Goal: Task Accomplishment & Management: Use online tool/utility

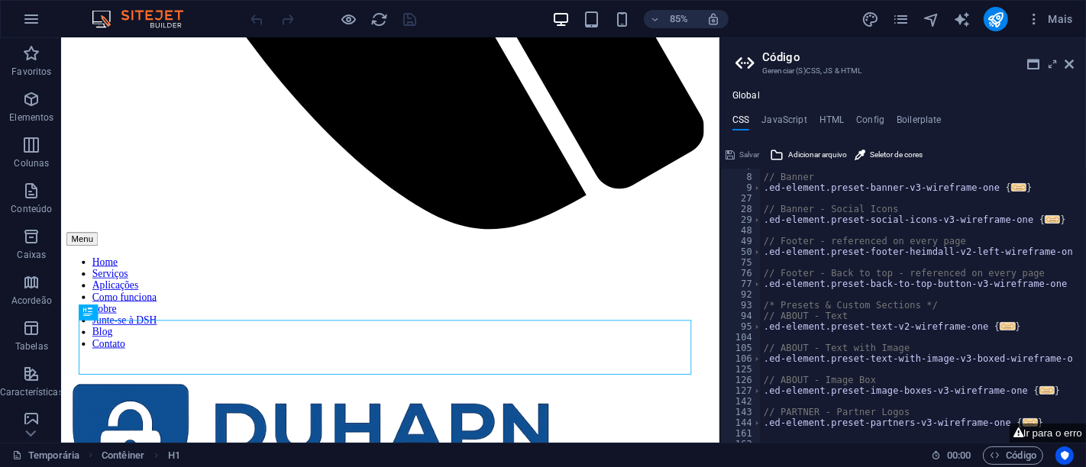
scroll to position [102, 0]
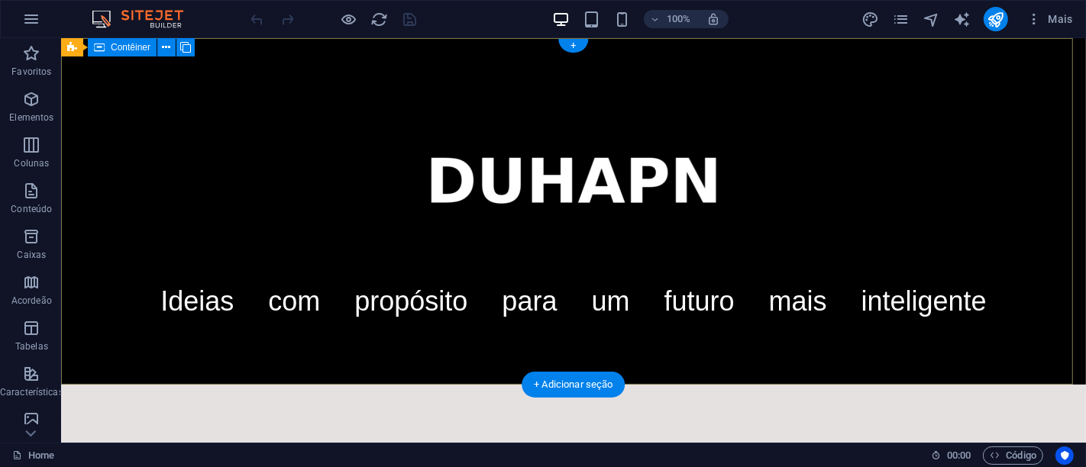
click at [71, 71] on div "Ideias com propósito para um futuro mais inteligente" at bounding box center [572, 211] width 1025 height 347
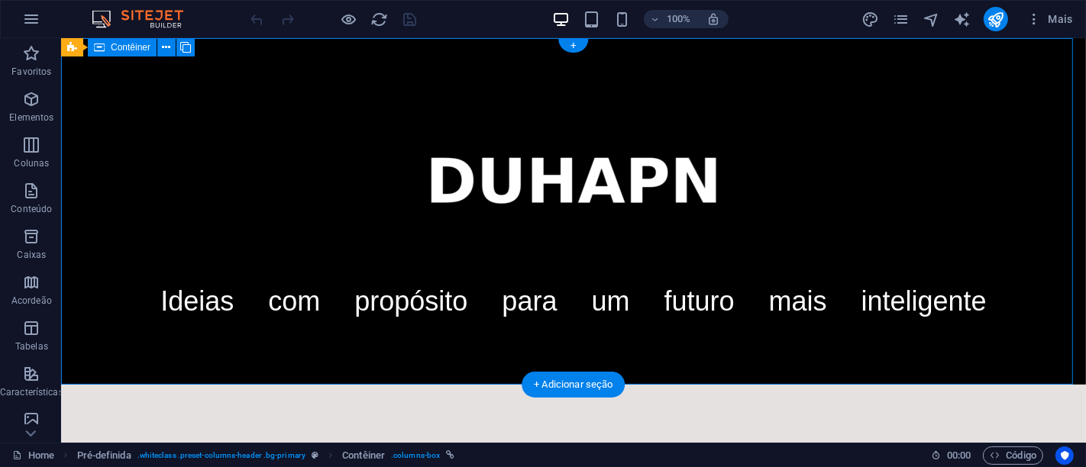
click at [71, 71] on div "Ideias com propósito para um futuro mais inteligente" at bounding box center [572, 211] width 1025 height 347
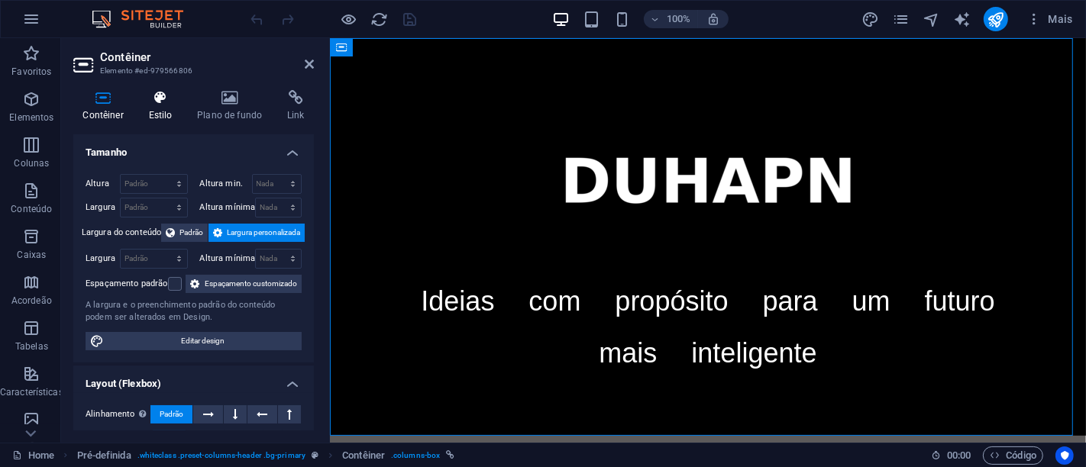
click at [161, 102] on icon at bounding box center [160, 97] width 43 height 15
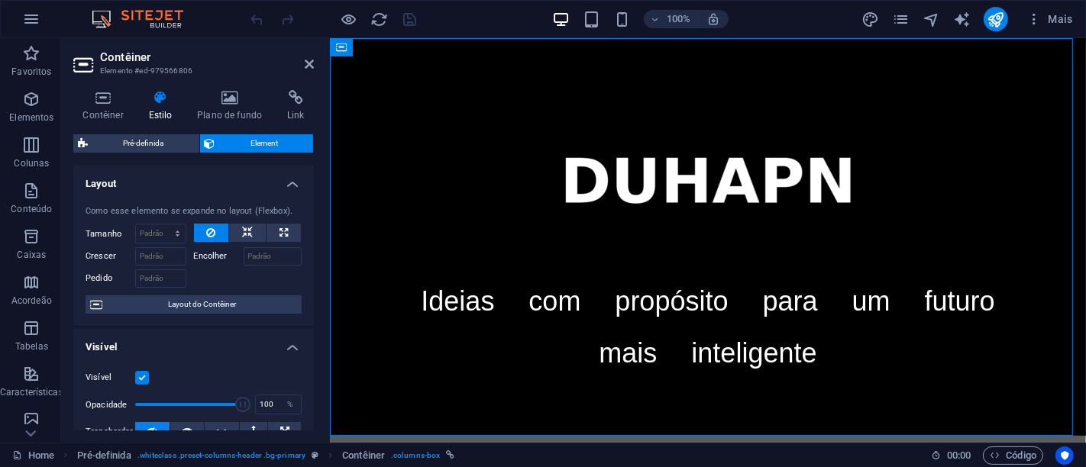
click at [250, 138] on span "Element" at bounding box center [264, 143] width 89 height 18
click at [138, 144] on span "Pré-definida" at bounding box center [143, 143] width 102 height 18
select select "px"
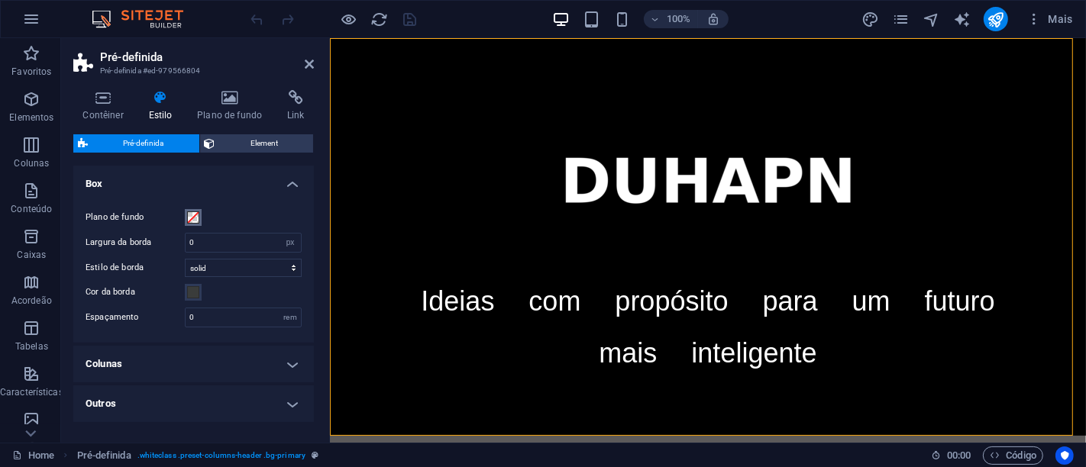
click at [192, 218] on span at bounding box center [193, 218] width 12 height 12
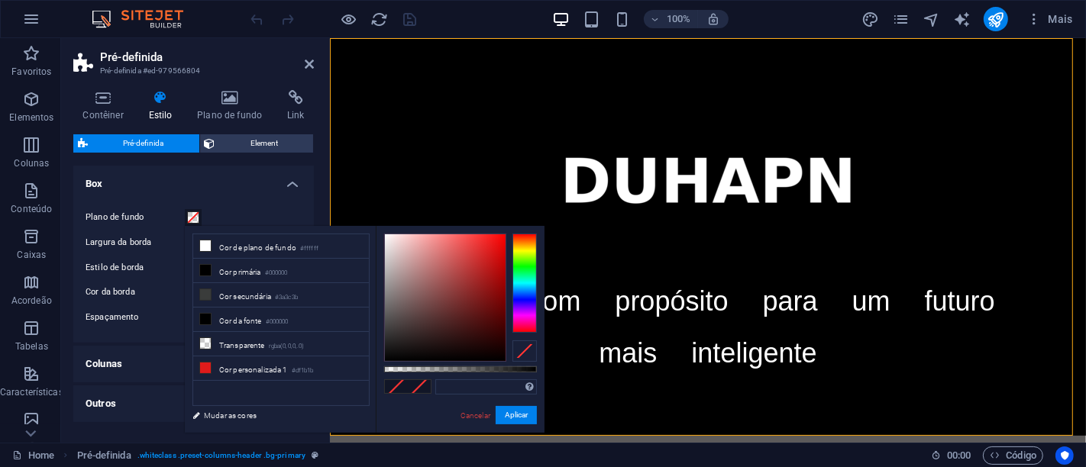
click at [192, 218] on span at bounding box center [193, 218] width 12 height 12
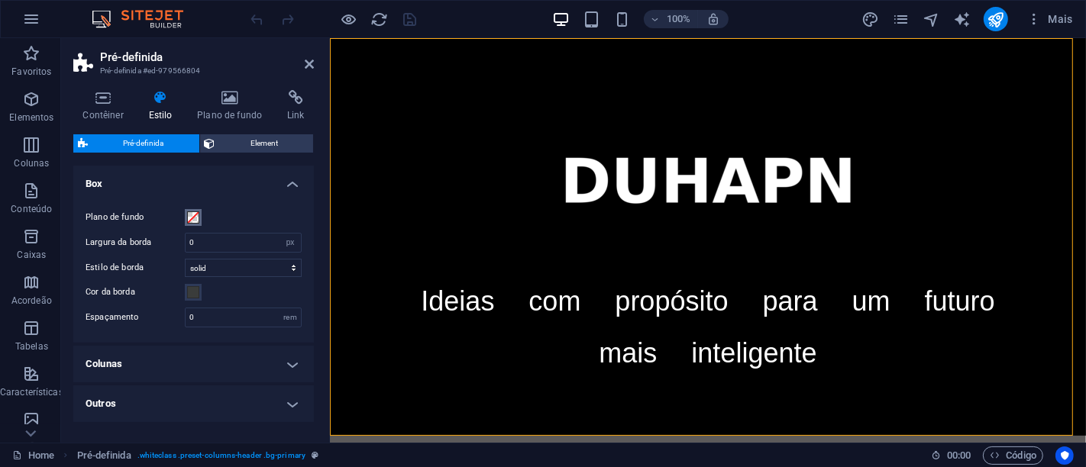
click at [192, 218] on span at bounding box center [193, 218] width 12 height 12
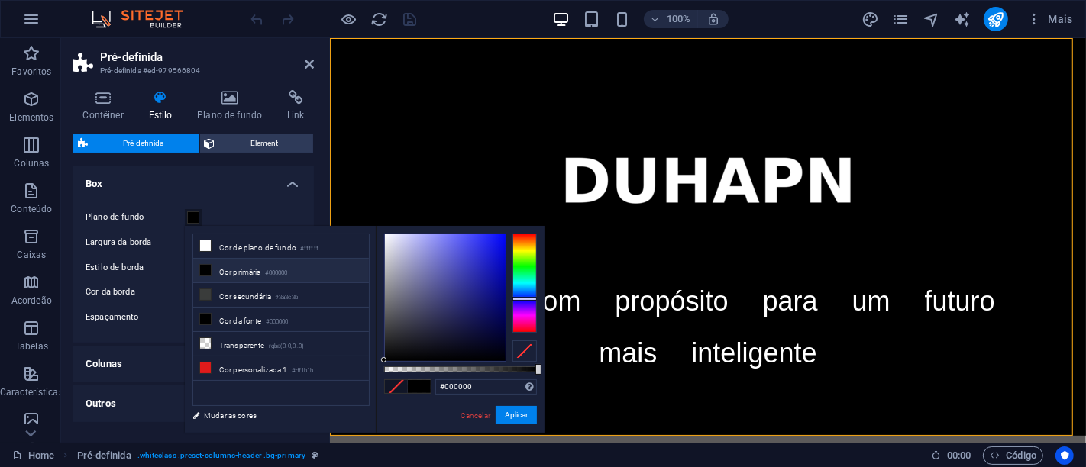
click at [521, 299] on div at bounding box center [524, 283] width 24 height 99
click at [493, 355] on div at bounding box center [445, 297] width 121 height 127
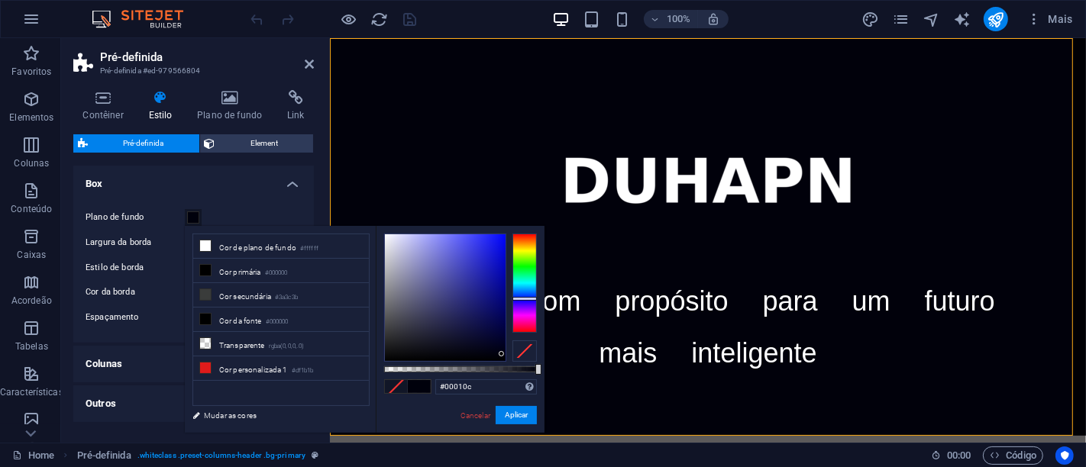
click at [502, 354] on div at bounding box center [445, 297] width 121 height 127
click at [493, 354] on div at bounding box center [445, 297] width 121 height 127
click at [476, 348] on div at bounding box center [445, 297] width 121 height 127
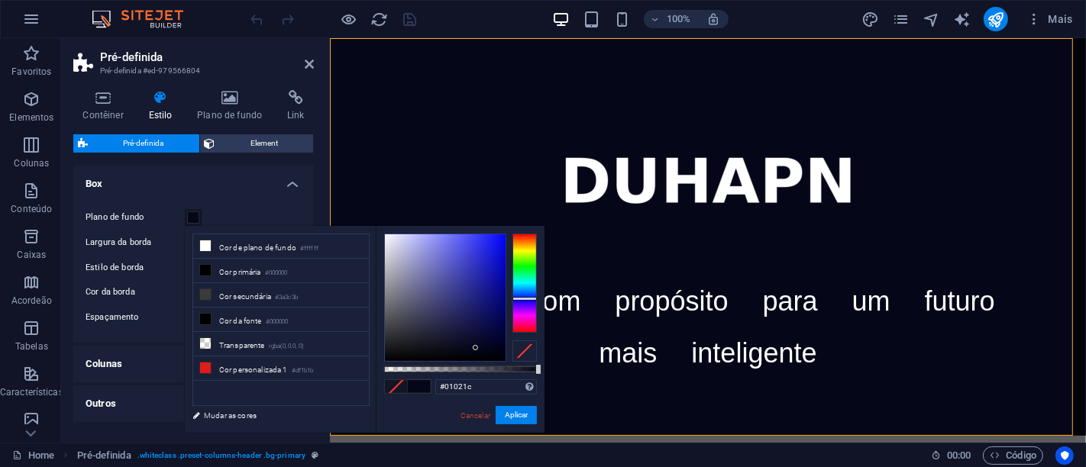
click at [499, 347] on div at bounding box center [445, 297] width 121 height 127
click at [499, 350] on div at bounding box center [445, 297] width 121 height 127
click at [503, 335] on div at bounding box center [445, 297] width 121 height 127
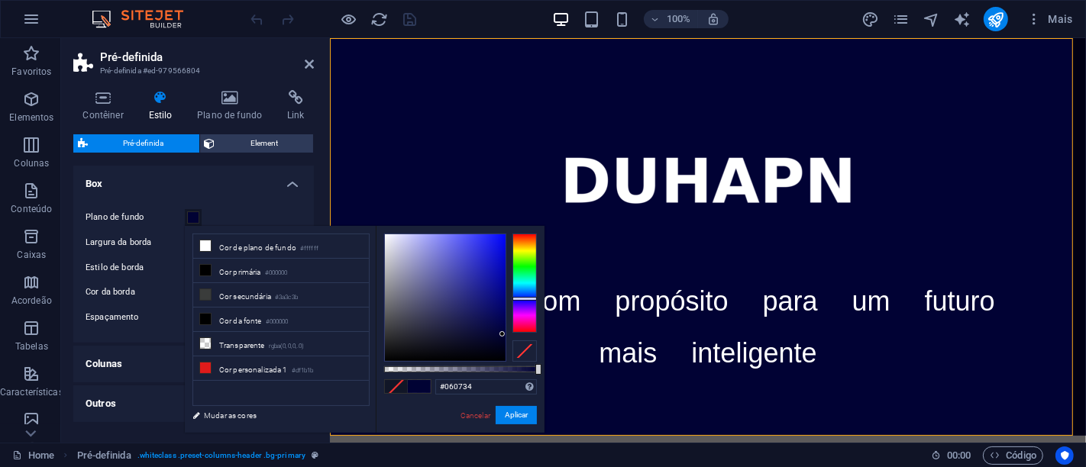
click at [490, 335] on div at bounding box center [445, 297] width 121 height 127
click at [503, 345] on div at bounding box center [445, 297] width 121 height 127
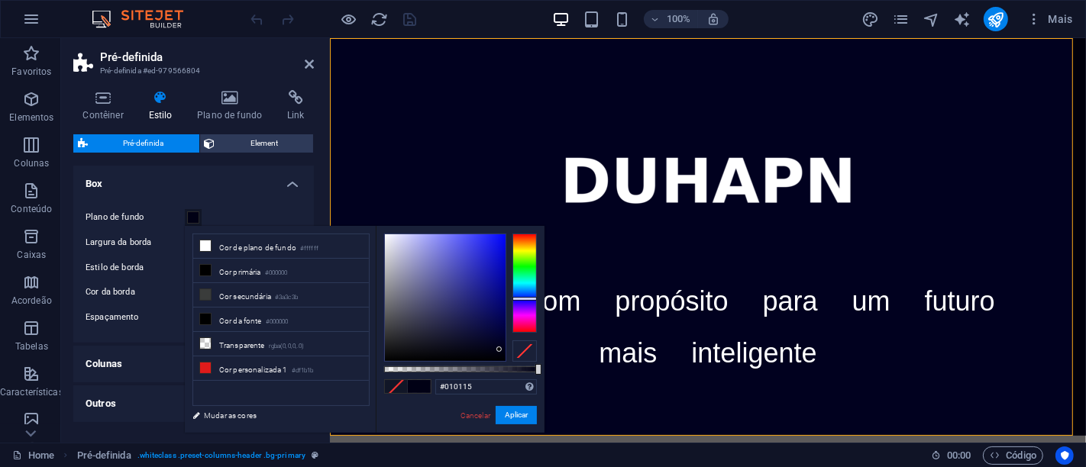
click at [499, 350] on div at bounding box center [445, 297] width 121 height 127
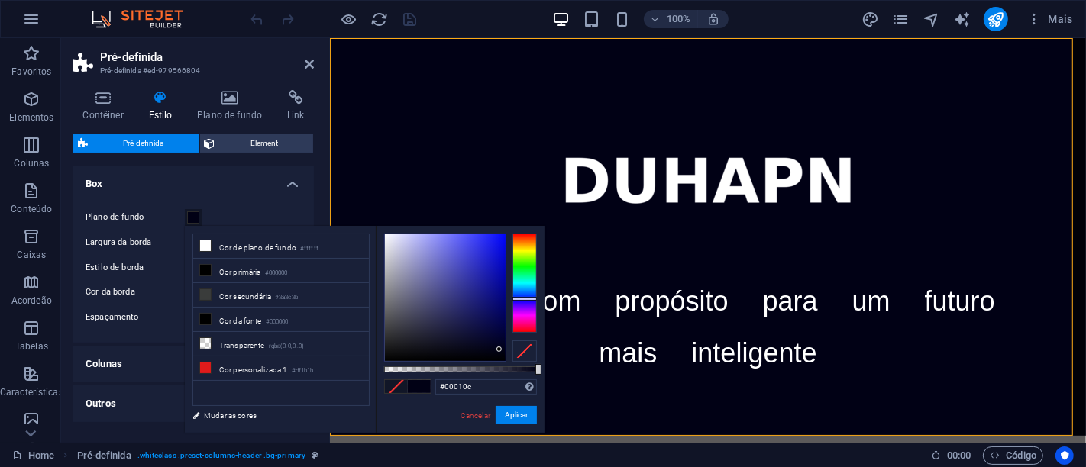
click at [501, 354] on div at bounding box center [445, 297] width 121 height 127
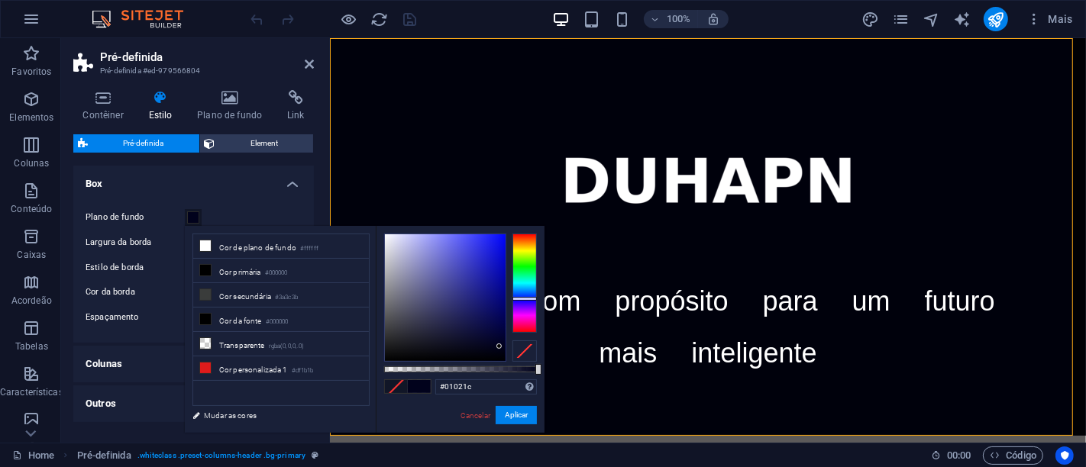
click at [499, 347] on div at bounding box center [445, 297] width 121 height 127
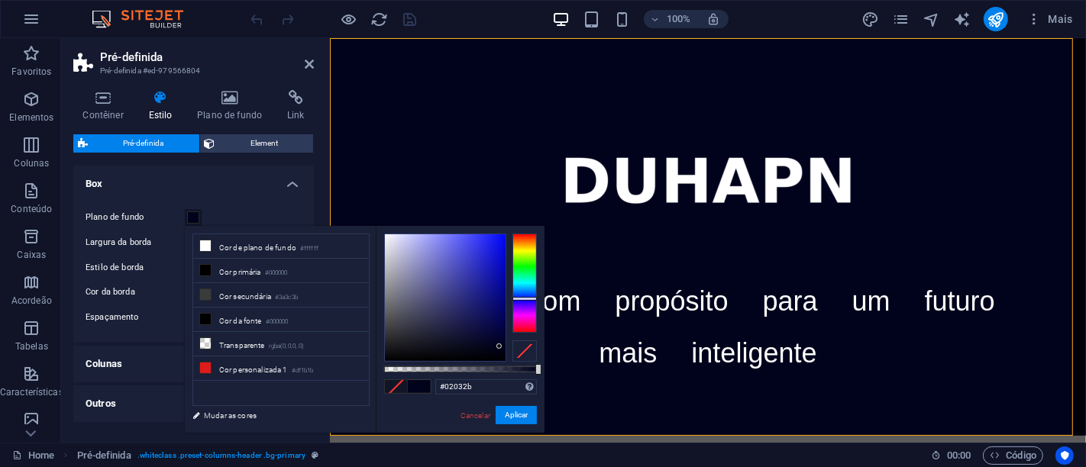
click at [499, 339] on div at bounding box center [445, 297] width 121 height 127
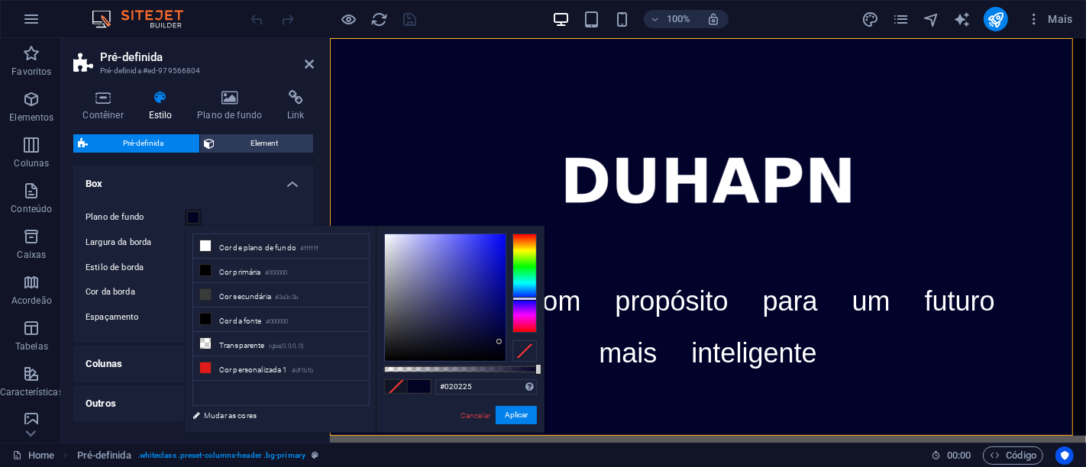
click at [499, 342] on div at bounding box center [445, 297] width 121 height 127
click at [497, 346] on div at bounding box center [445, 297] width 121 height 127
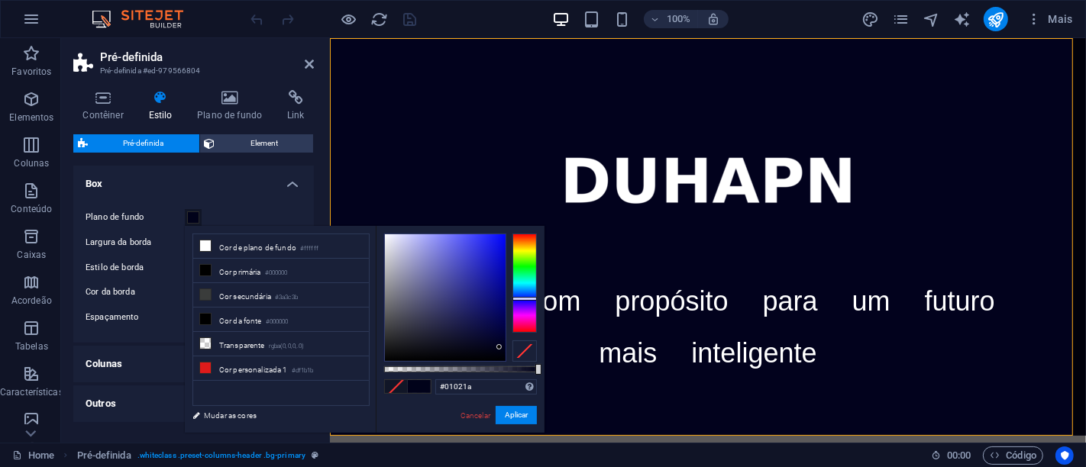
click at [499, 348] on div at bounding box center [445, 297] width 121 height 127
click at [499, 350] on div at bounding box center [445, 297] width 121 height 127
click at [499, 353] on div at bounding box center [445, 297] width 121 height 127
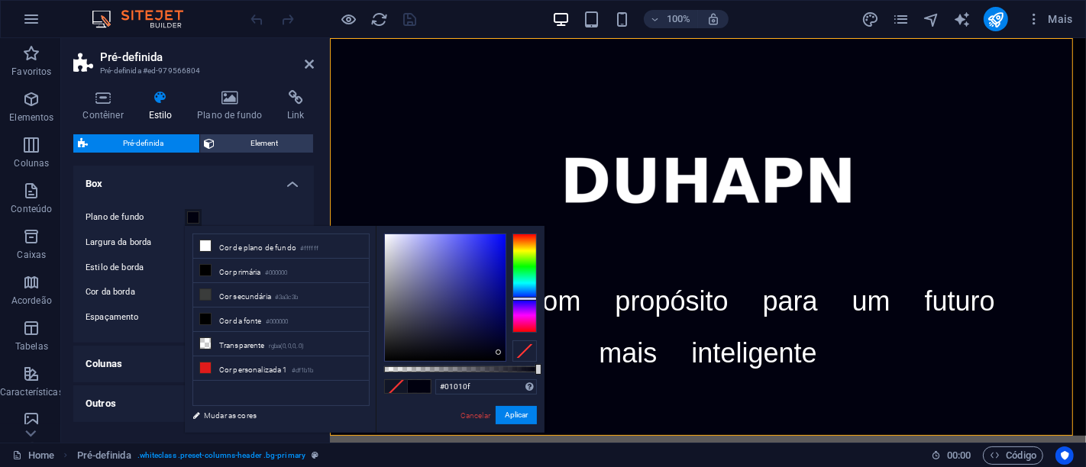
type input "#010112"
click at [499, 351] on div at bounding box center [498, 352] width 5 height 5
click at [516, 417] on button "Aplicar" at bounding box center [516, 415] width 41 height 18
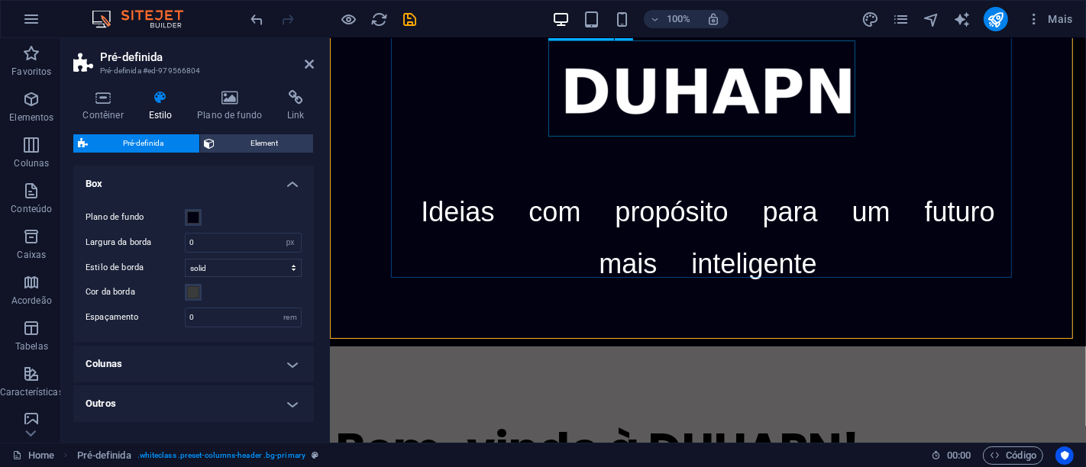
scroll to position [85, 0]
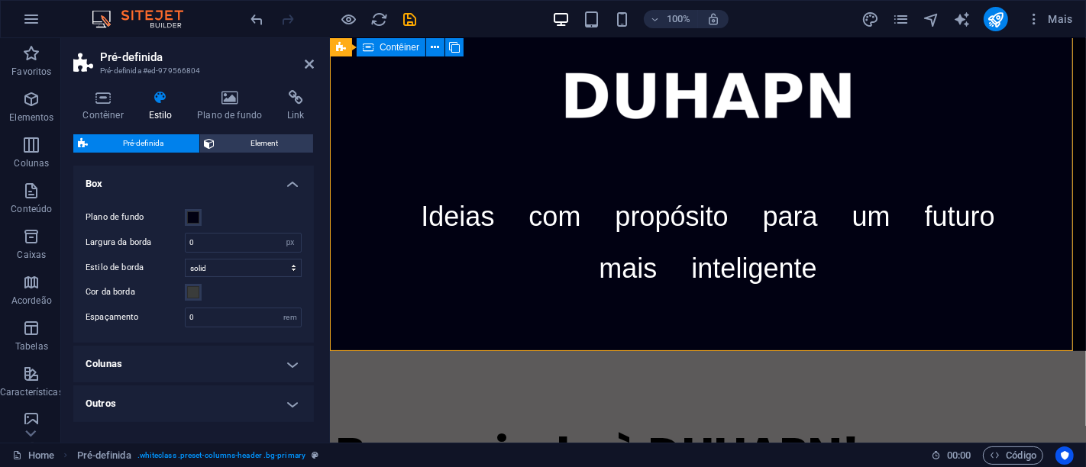
click at [1023, 324] on div "Ideias com propósito para um futuro mais inteligente" at bounding box center [707, 152] width 756 height 398
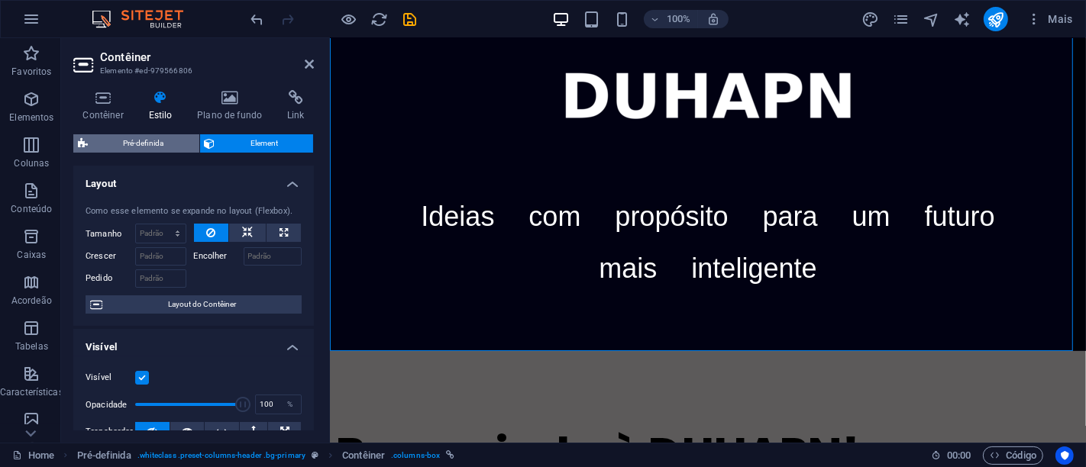
click at [160, 141] on span "Pré-definida" at bounding box center [143, 143] width 102 height 18
select select "px"
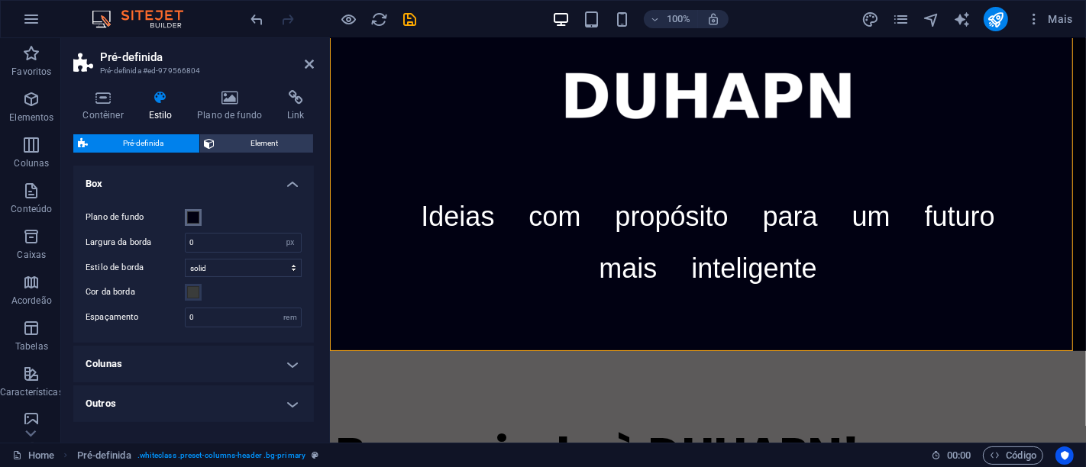
click at [192, 219] on span at bounding box center [193, 218] width 12 height 12
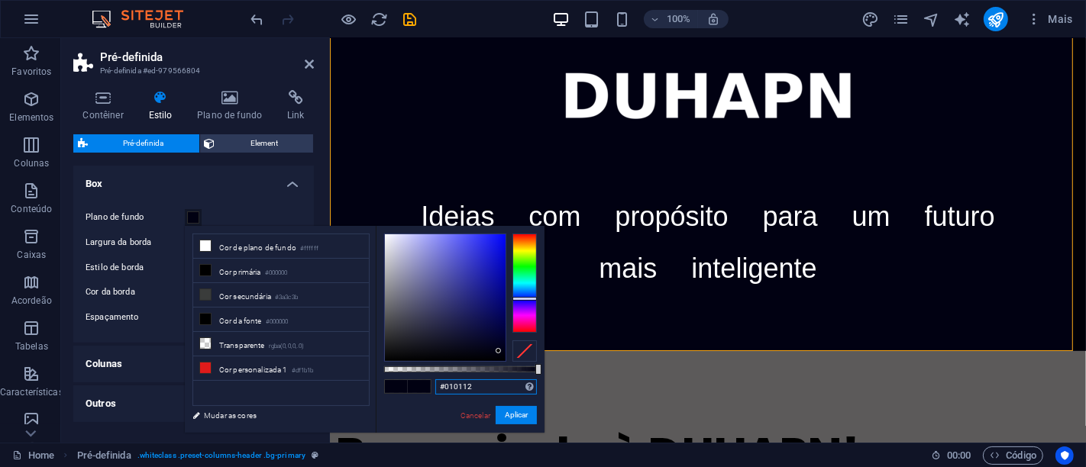
drag, startPoint x: 476, startPoint y: 385, endPoint x: 430, endPoint y: 387, distance: 45.9
click at [430, 387] on div "#010112 Formatos suportados #0852ed rgb(8, 82, 237) rgba(8, 82, 237, 90%) hsv(2…" at bounding box center [460, 440] width 169 height 428
click at [409, 22] on icon "save" at bounding box center [411, 20] width 18 height 18
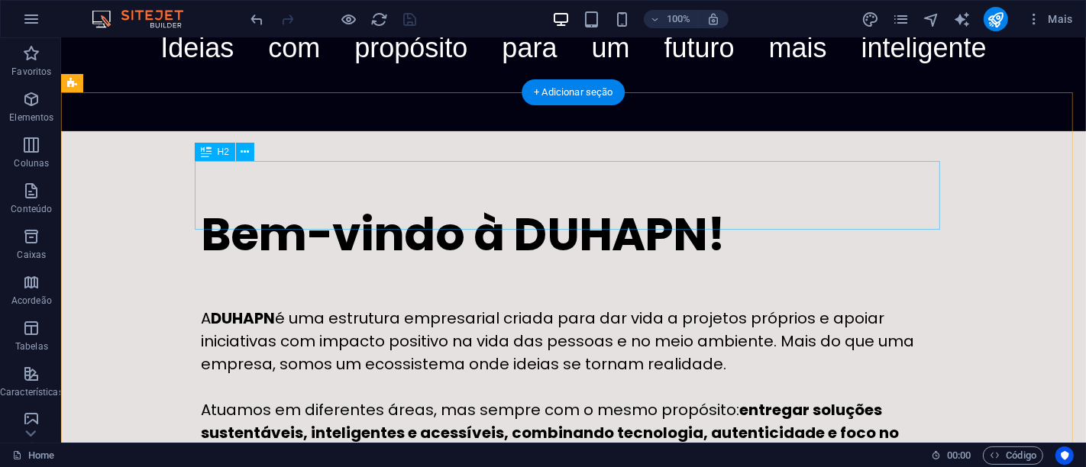
scroll to position [339, 0]
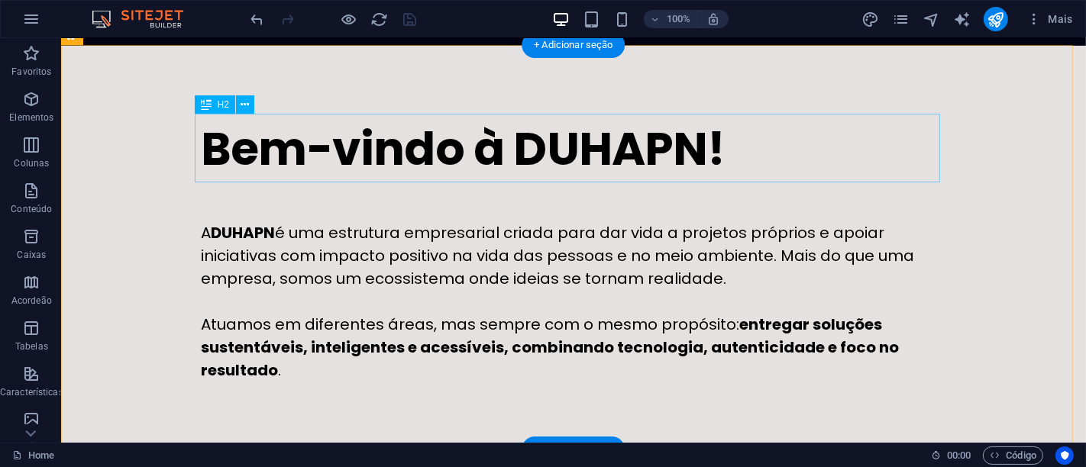
click at [375, 157] on div "Bem-vindo à DUHAPN!" at bounding box center [572, 149] width 745 height 69
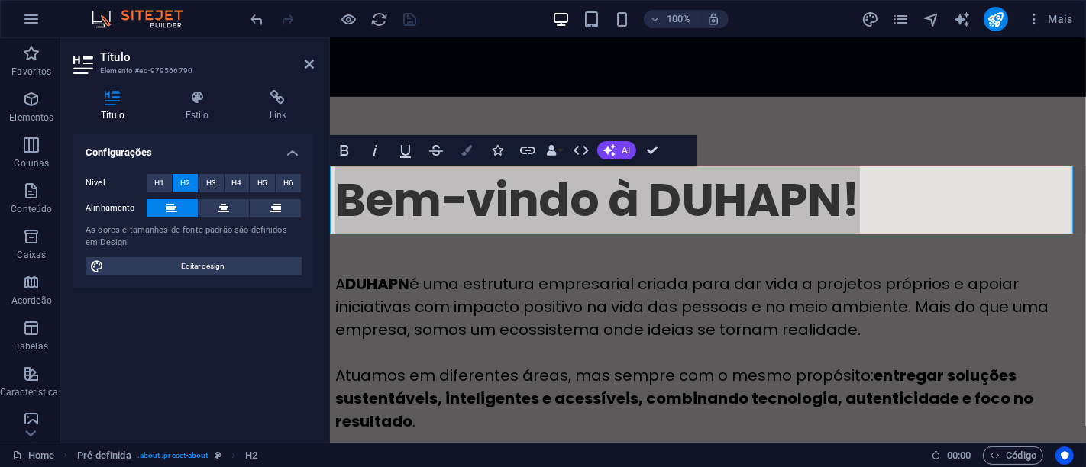
click at [470, 145] on icon "button" at bounding box center [466, 150] width 11 height 11
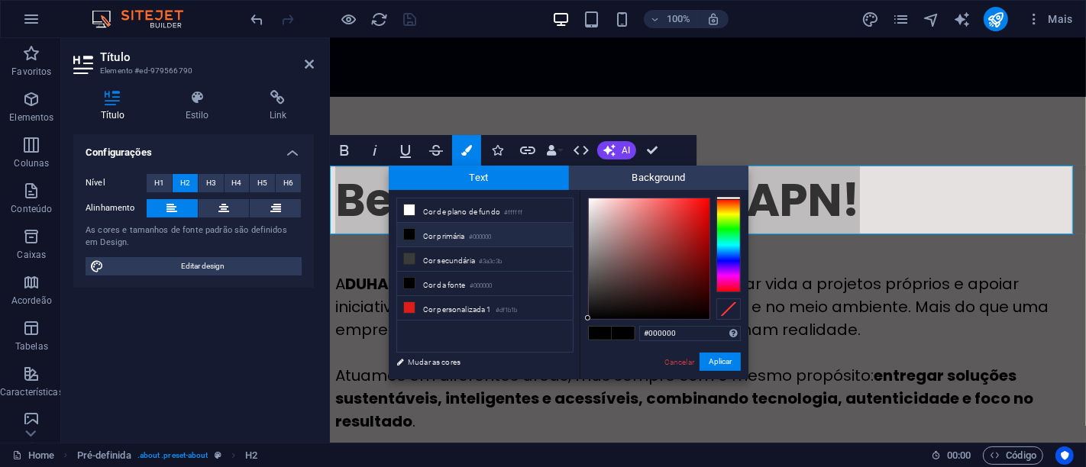
drag, startPoint x: 689, startPoint y: 335, endPoint x: 630, endPoint y: 338, distance: 58.9
click at [630, 338] on div "#000000 Formatos suportados #0852ed rgb(8, 82, 237) rgba(8, 82, 237, 90%) hsv(2…" at bounding box center [664, 395] width 169 height 411
type input "#010112"
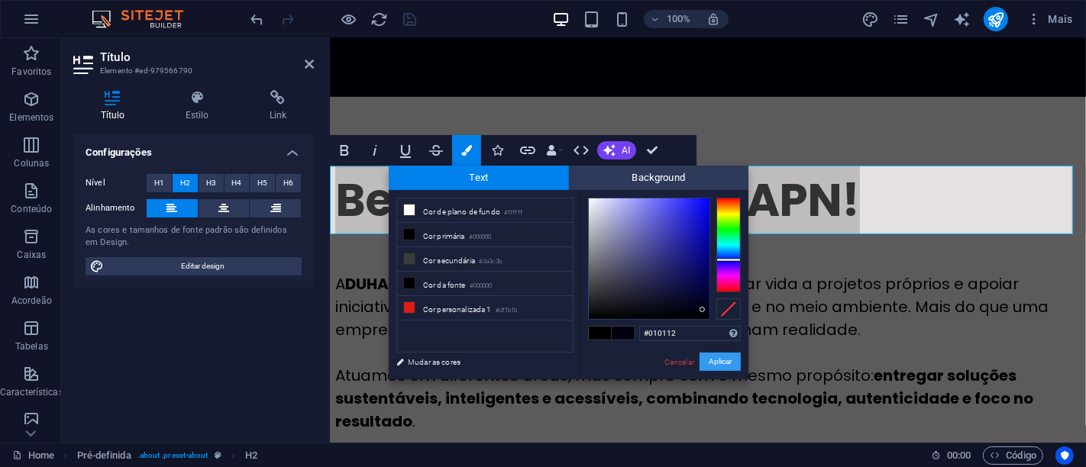
click at [726, 360] on button "Aplicar" at bounding box center [720, 362] width 41 height 18
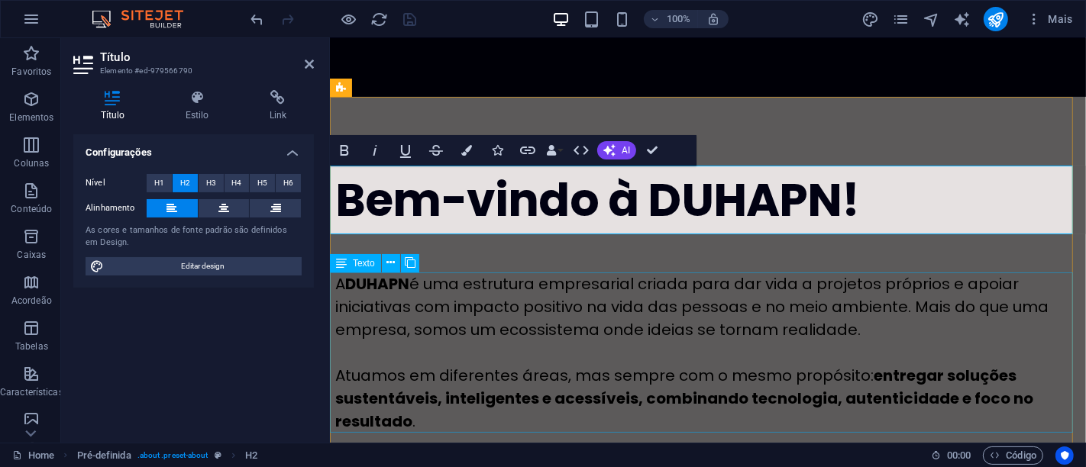
click at [884, 324] on div "A DUHAPN é uma estrutura empresarial criada para dar vida a projetos próprios e…" at bounding box center [707, 353] width 745 height 160
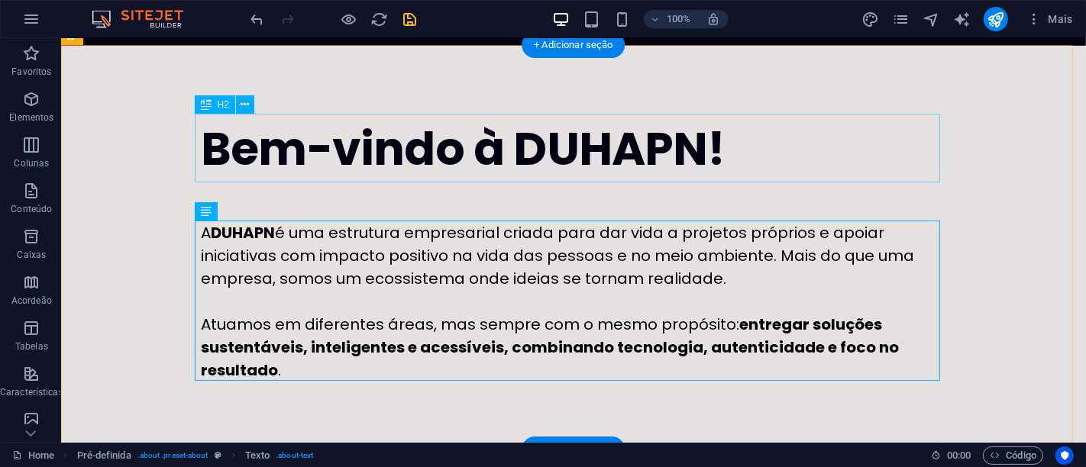
click at [446, 154] on div "Bem-vindo à DUHAPN!" at bounding box center [572, 149] width 745 height 69
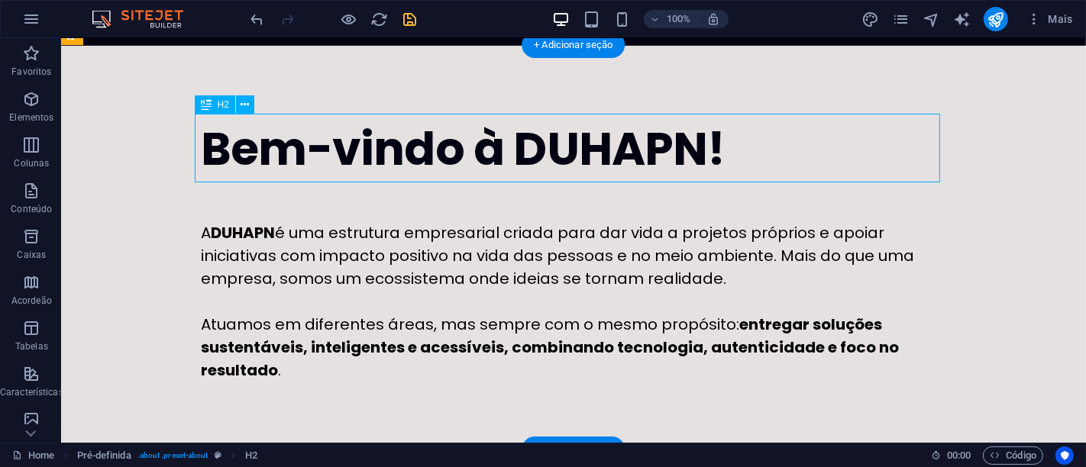
click at [446, 154] on div "Bem-vindo à DUHAPN!" at bounding box center [572, 149] width 745 height 69
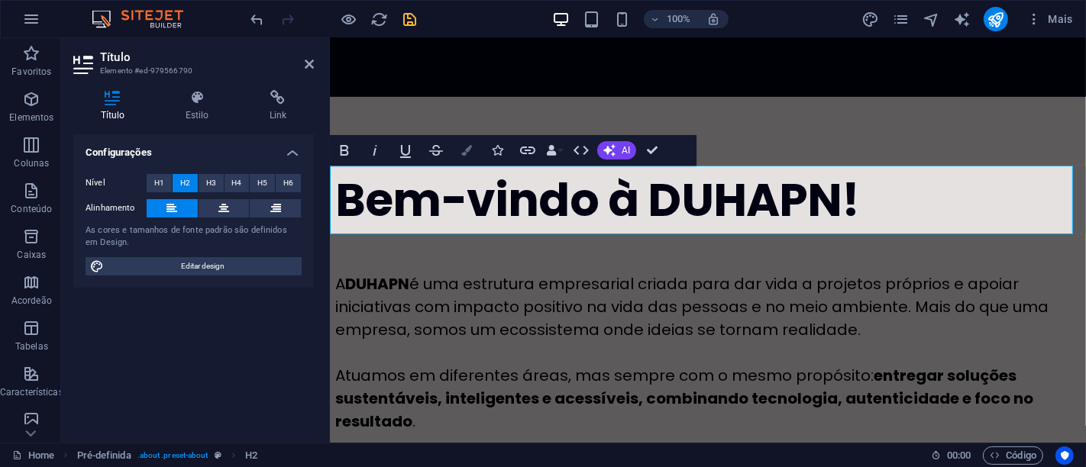
click at [469, 152] on icon "button" at bounding box center [466, 150] width 11 height 11
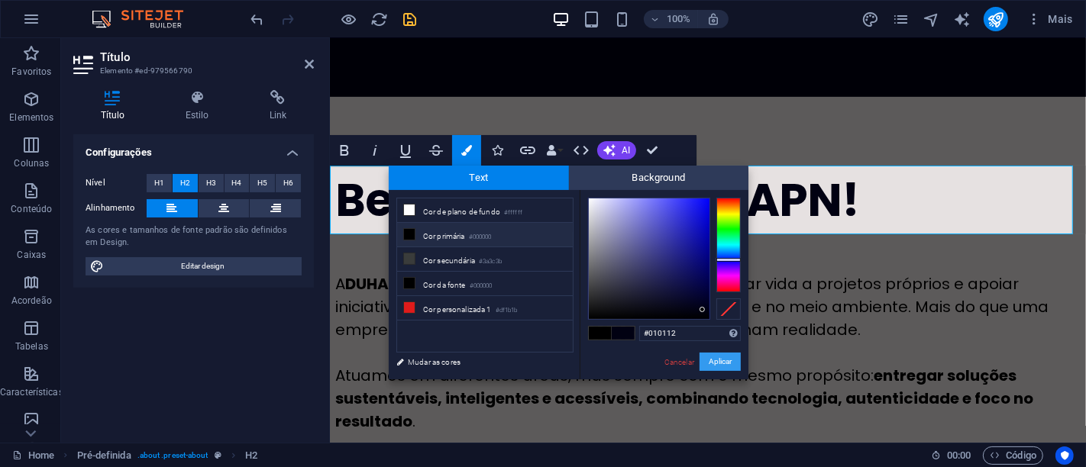
click at [721, 363] on button "Aplicar" at bounding box center [720, 362] width 41 height 18
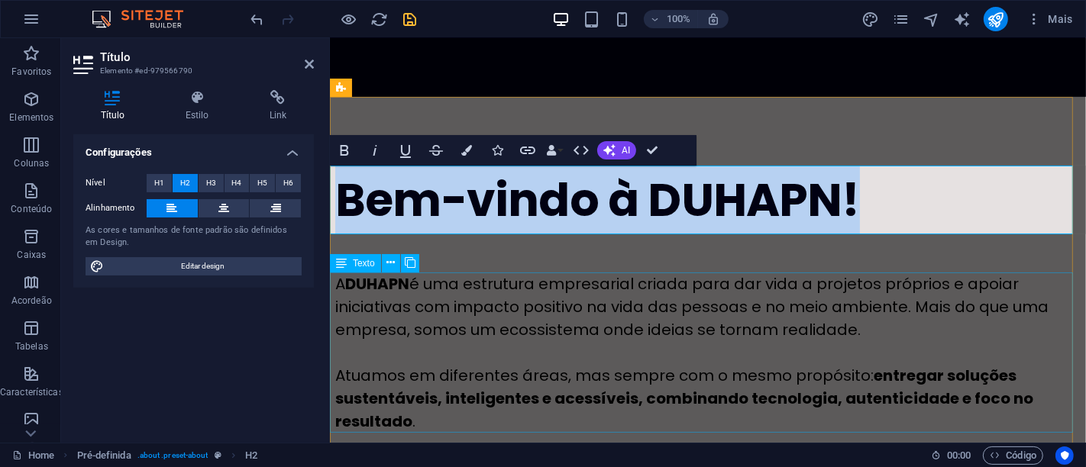
drag, startPoint x: 749, startPoint y: 327, endPoint x: 1018, endPoint y: 330, distance: 268.9
click at [1020, 328] on div "A DUHAPN é uma estrutura empresarial criada para dar vida a projetos próprios e…" at bounding box center [707, 353] width 745 height 160
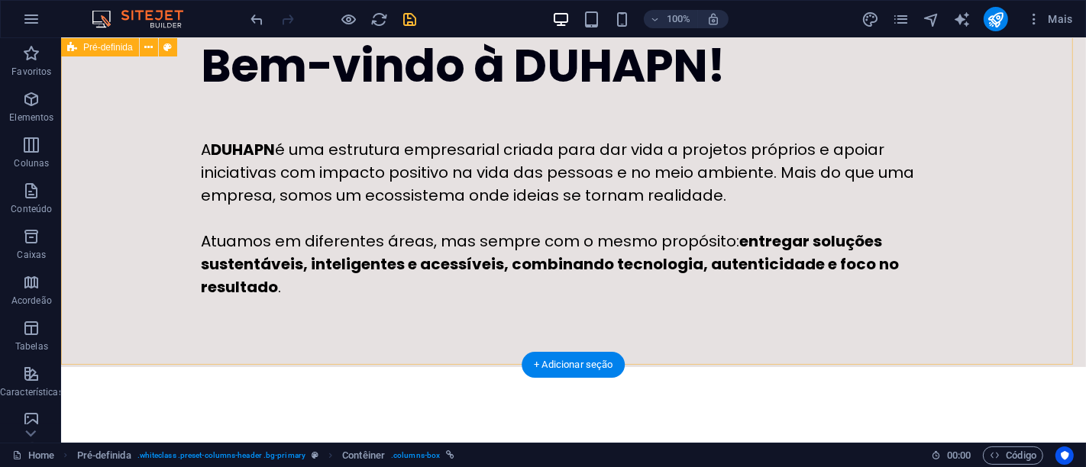
scroll to position [424, 0]
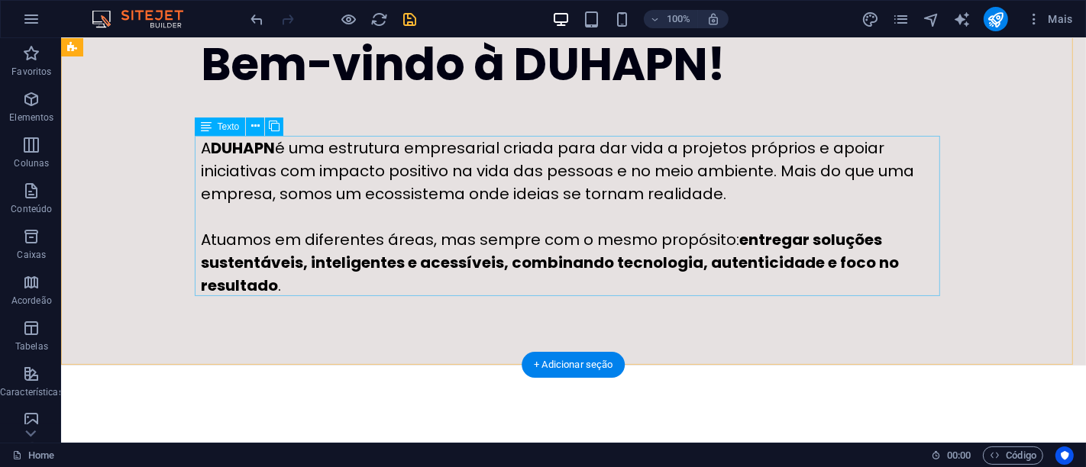
click at [359, 228] on div "A DUHAPN é uma estrutura empresarial criada para dar vida a projetos próprios e…" at bounding box center [572, 217] width 745 height 160
click at [276, 280] on div "A DUHAPN é uma estrutura empresarial criada para dar vida a projetos próprios e…" at bounding box center [572, 217] width 745 height 160
click at [275, 286] on div "A DUHAPN é uma estrutura empresarial criada para dar vida a projetos próprios e…" at bounding box center [572, 217] width 745 height 160
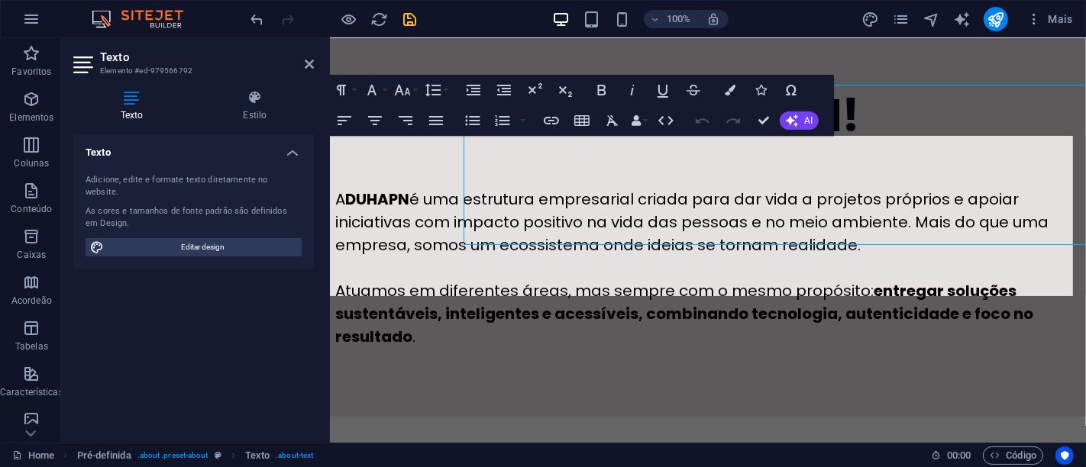
scroll to position [475, 0]
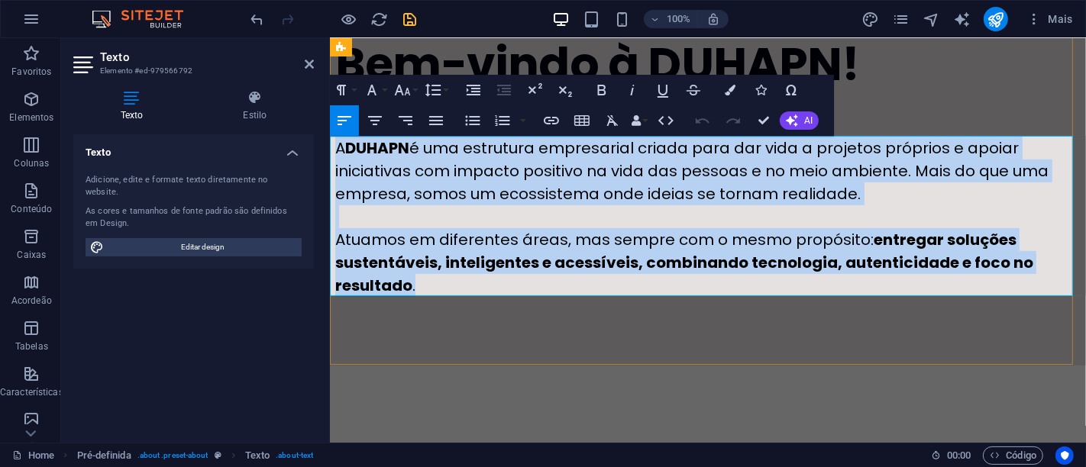
drag, startPoint x: 435, startPoint y: 286, endPoint x: 330, endPoint y: 141, distance: 178.3
click at [335, 141] on div "A DUHAPN é uma estrutura empresarial criada para dar vida a projetos próprios e…" at bounding box center [707, 217] width 745 height 160
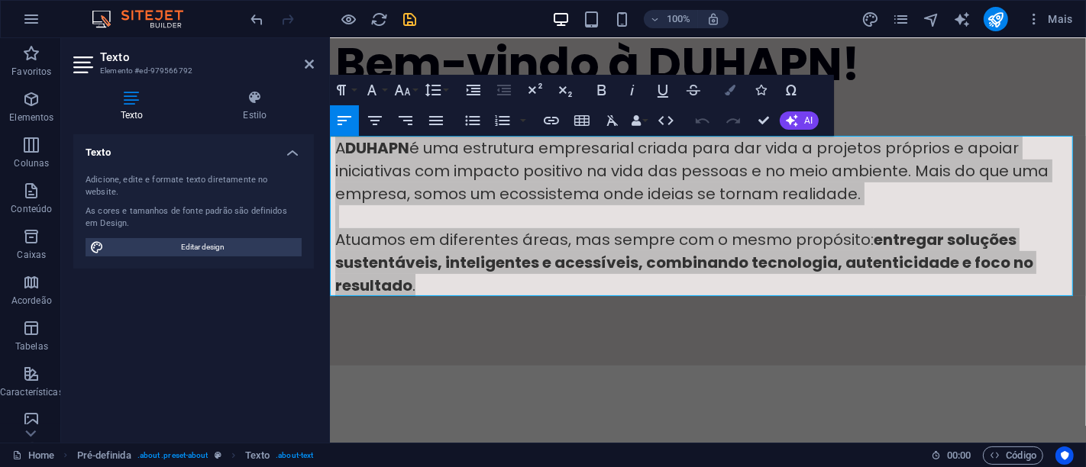
click at [729, 88] on icon "button" at bounding box center [730, 90] width 11 height 11
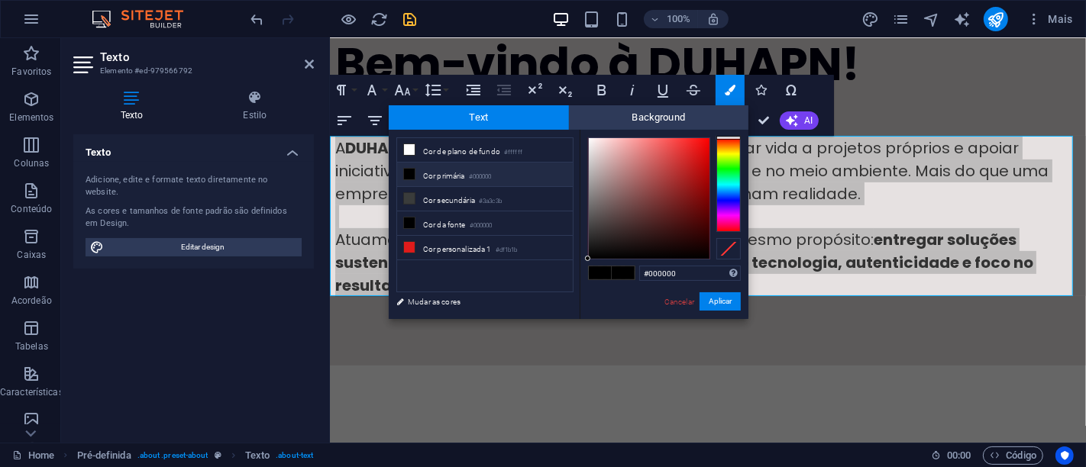
drag, startPoint x: 683, startPoint y: 273, endPoint x: 640, endPoint y: 274, distance: 42.8
click at [637, 278] on div "#000000 Formatos suportados #0852ed rgb(8, 82, 237) rgba(8, 82, 237, 90%) hsv(2…" at bounding box center [664, 335] width 169 height 411
type input "#010112"
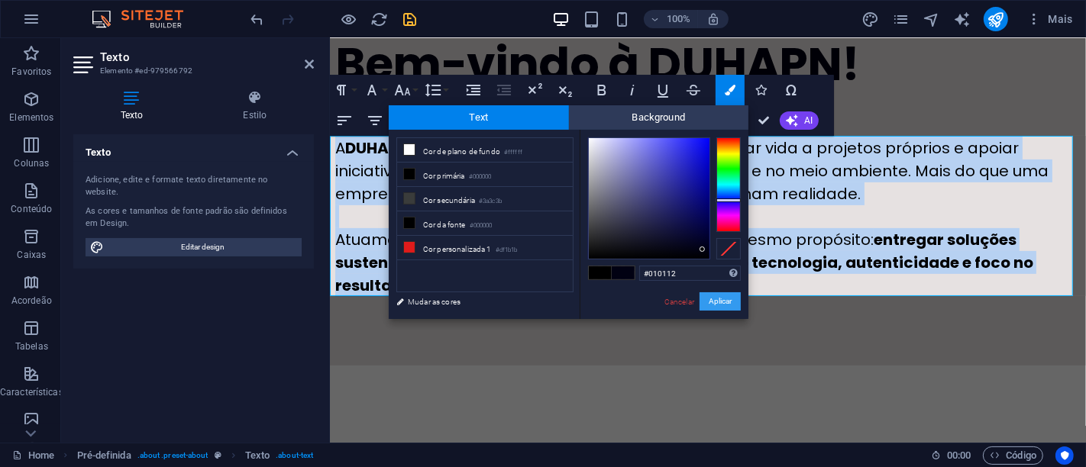
click at [718, 303] on button "Aplicar" at bounding box center [720, 302] width 41 height 18
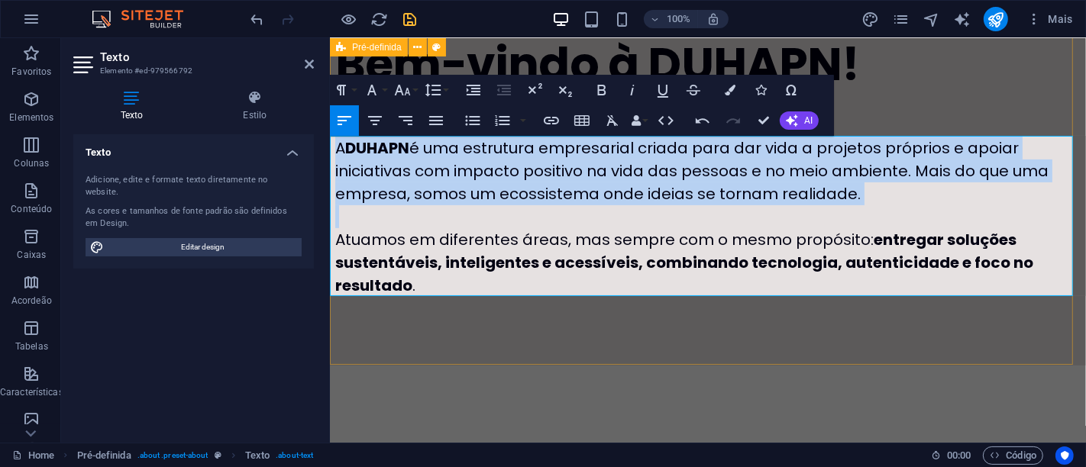
click at [713, 312] on div "Bem-vindo à DUHAPN! A DUHAPN é uma estrutura empresarial criada para dar vida a…" at bounding box center [707, 163] width 756 height 405
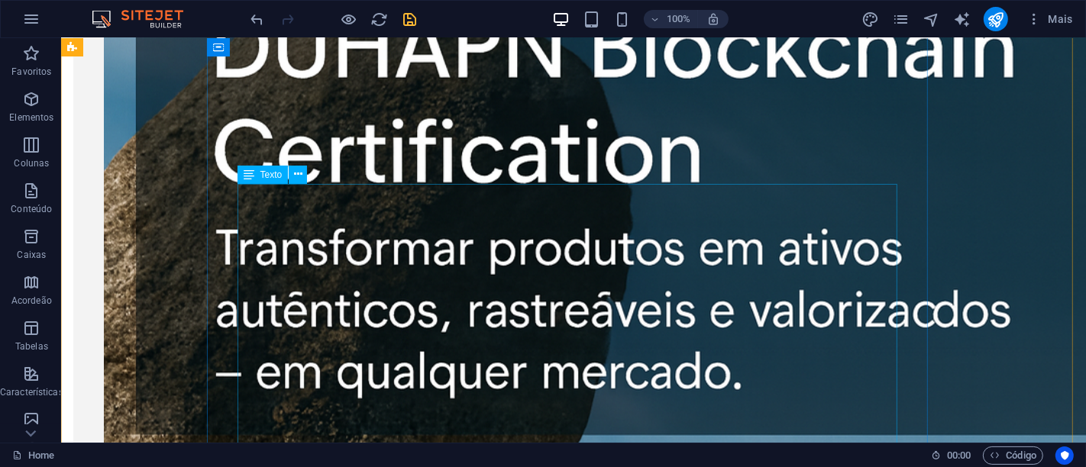
scroll to position [1528, 0]
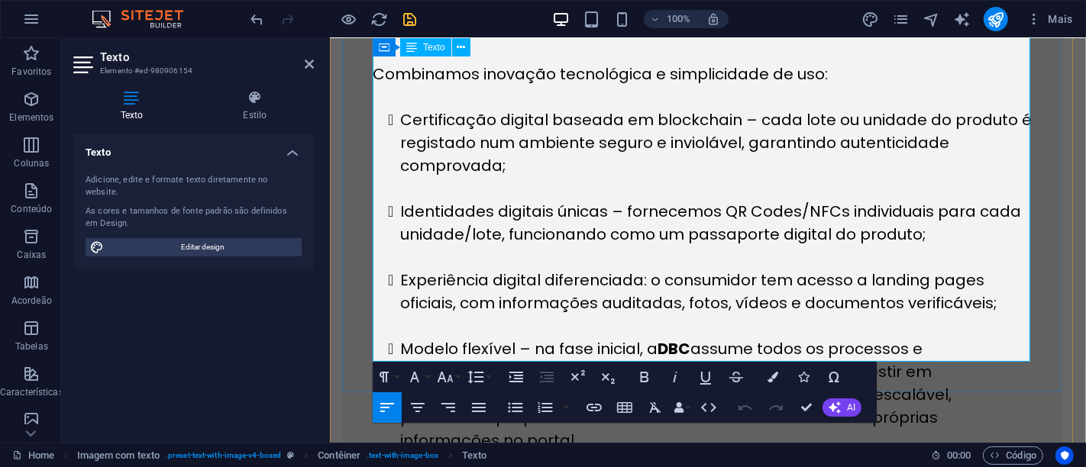
scroll to position [1662, 0]
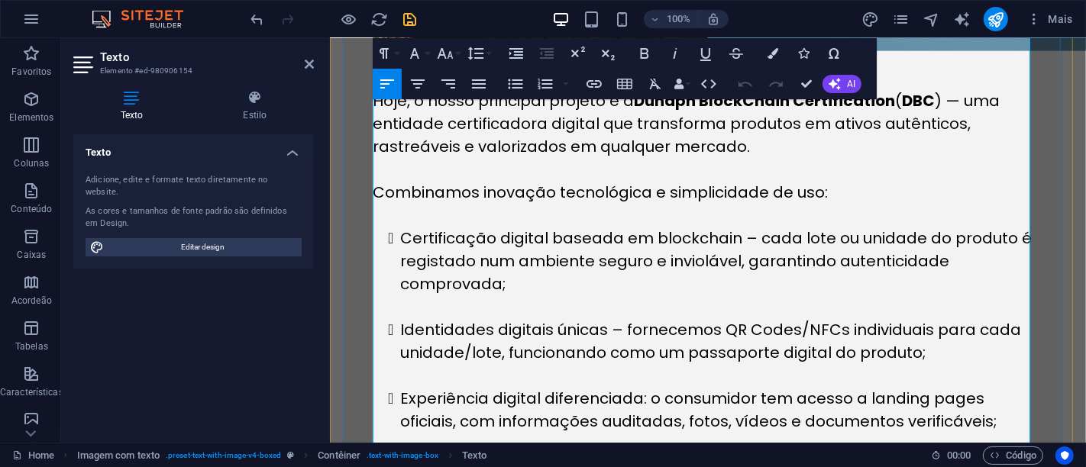
click at [428, 227] on li "Certificação digital baseada em blockchain – cada lote ou unidade do produto é …" at bounding box center [715, 261] width 632 height 69
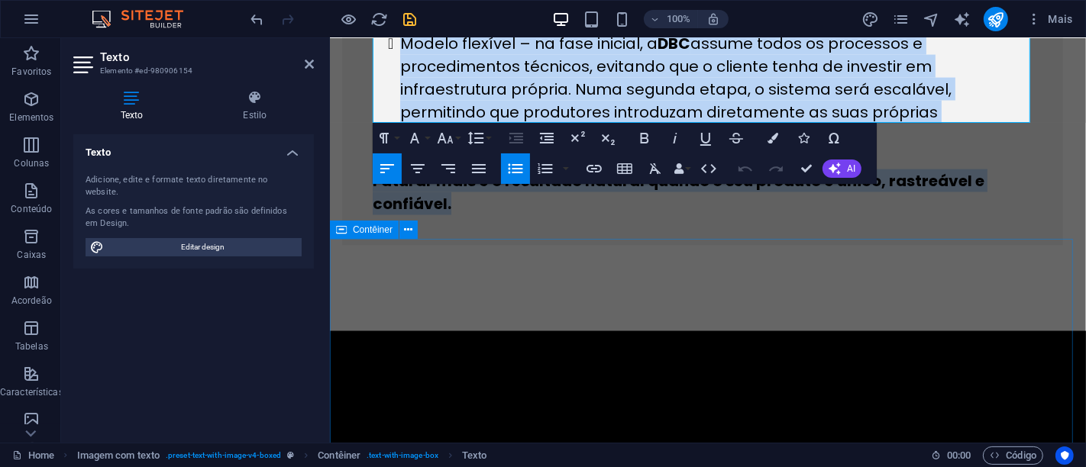
scroll to position [2086, 0]
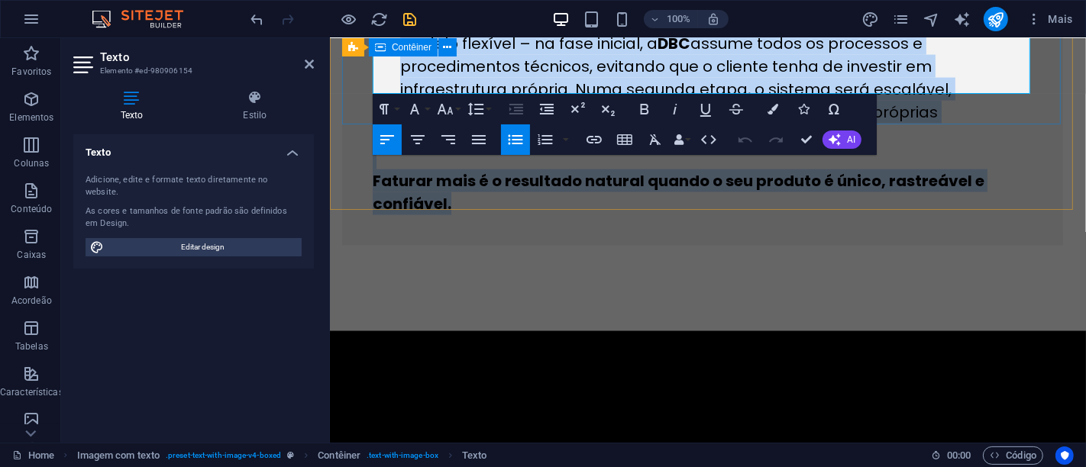
drag, startPoint x: 400, startPoint y: 137, endPoint x: 1061, endPoint y: 154, distance: 660.9
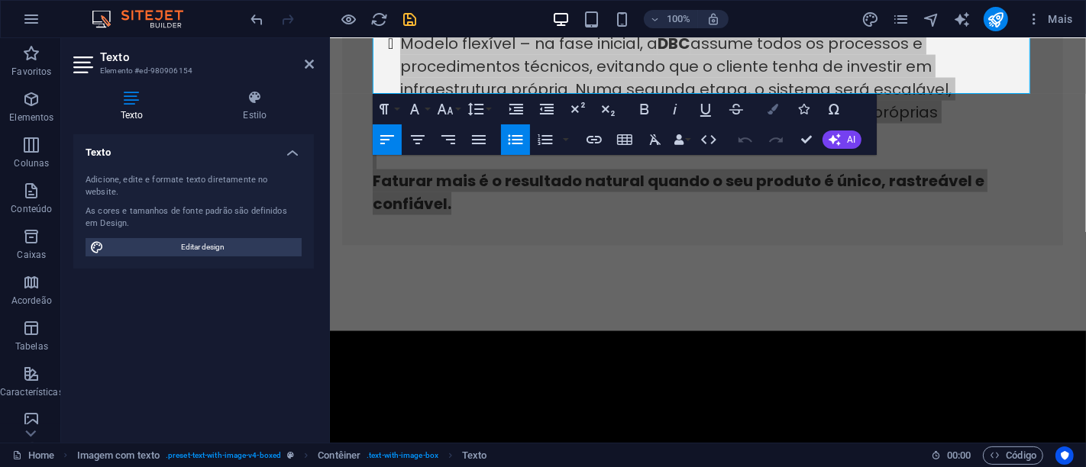
click at [770, 110] on icon "button" at bounding box center [773, 109] width 11 height 11
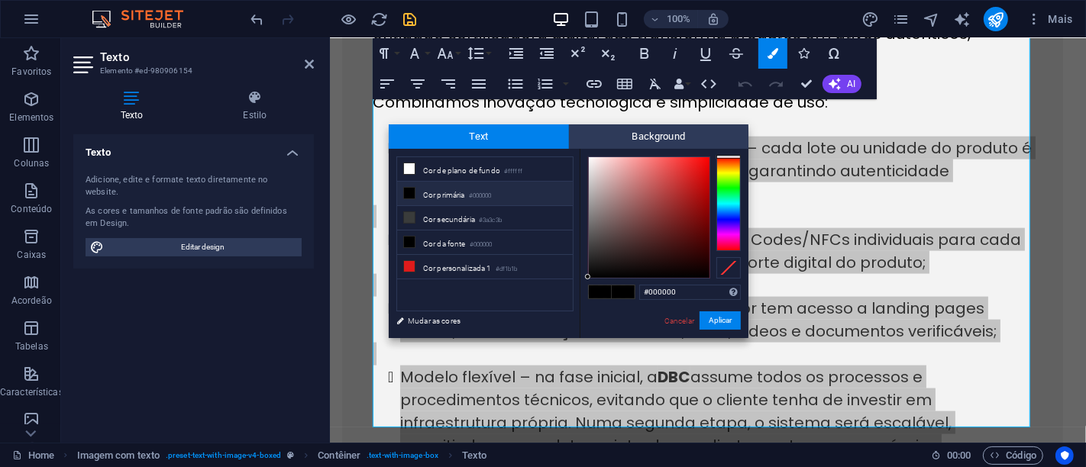
drag, startPoint x: 693, startPoint y: 293, endPoint x: 619, endPoint y: 293, distance: 74.1
click at [619, 293] on div "#000000 Formatos suportados #0852ed rgb(8, 82, 237) rgba(8, 82, 237, 90%) hsv(2…" at bounding box center [664, 354] width 169 height 411
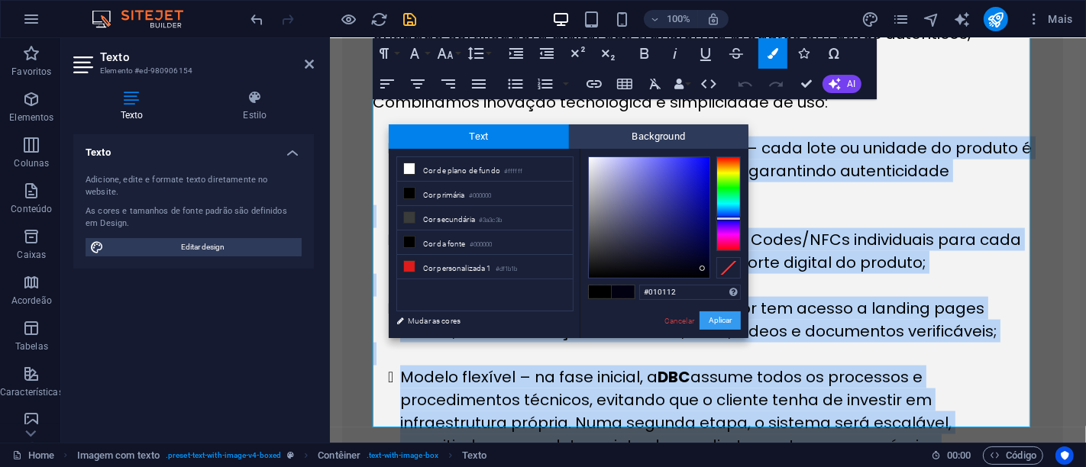
click at [722, 320] on button "Aplicar" at bounding box center [720, 321] width 41 height 18
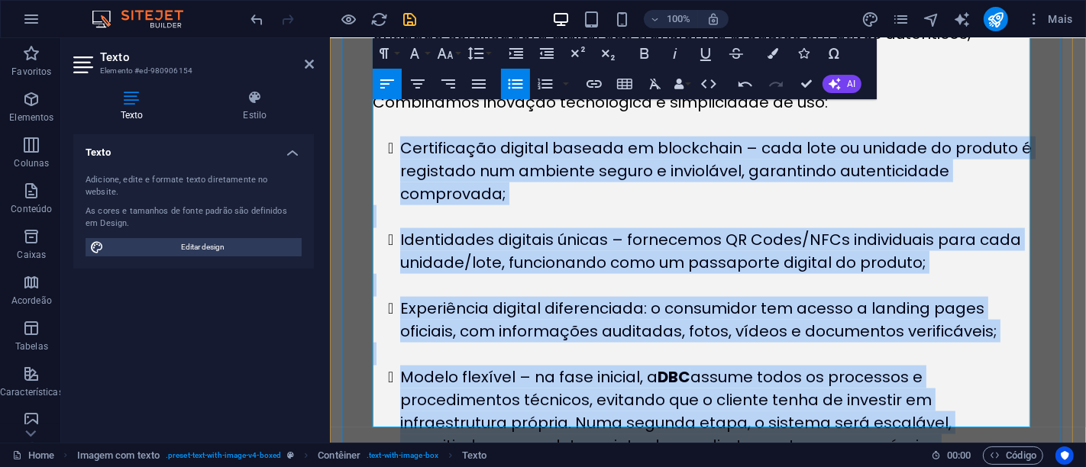
click at [963, 366] on li "Modelo flexível – na fase inicial, a DBC assume todos os processos e procedimen…" at bounding box center [715, 423] width 632 height 115
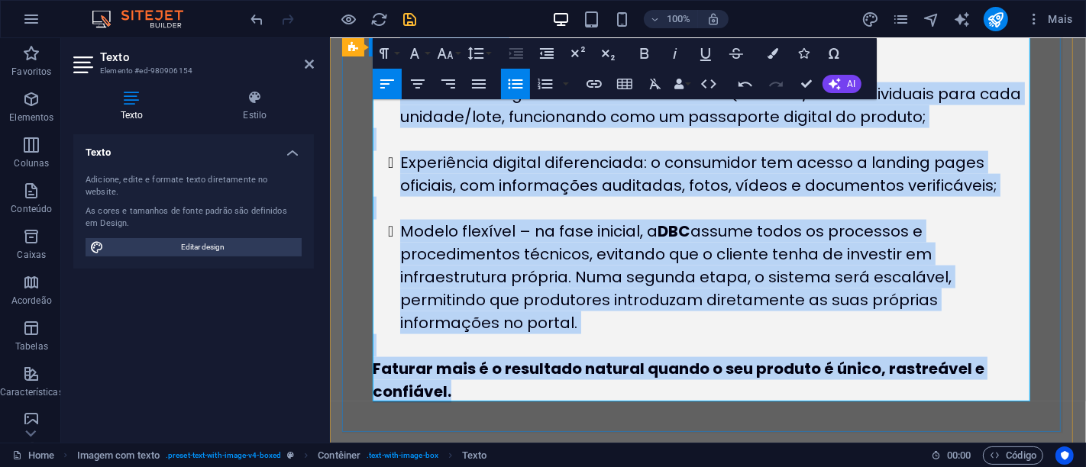
scroll to position [1922, 0]
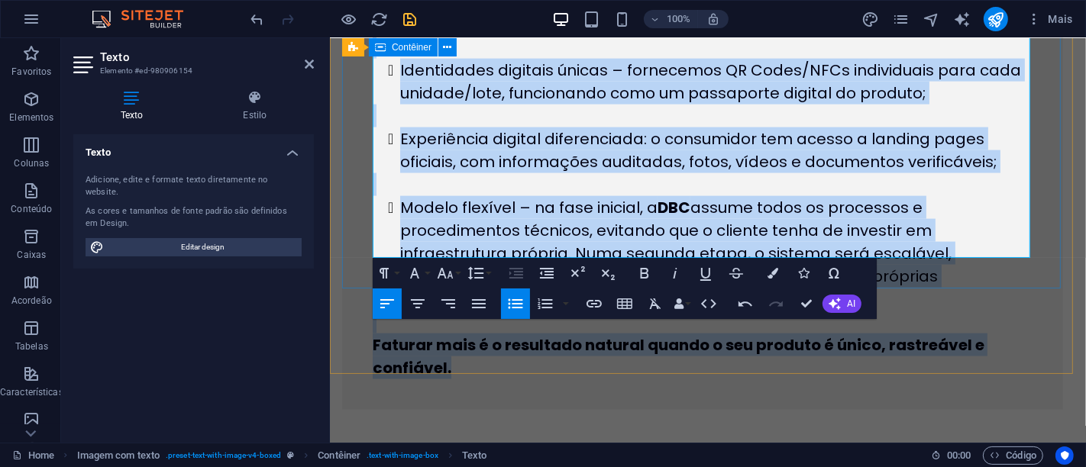
drag, startPoint x: 373, startPoint y: 169, endPoint x: 693, endPoint y: 269, distance: 334.6
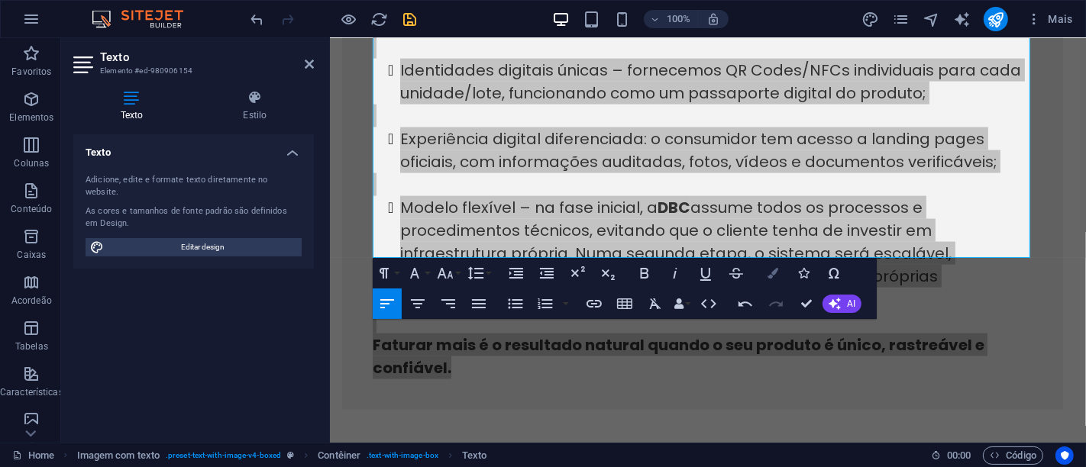
click at [765, 274] on button "Colors" at bounding box center [772, 273] width 29 height 31
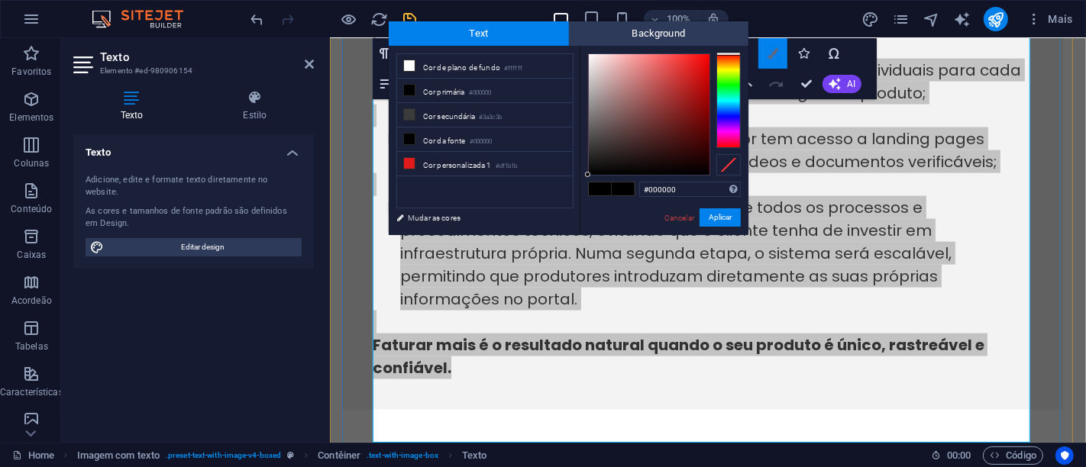
scroll to position [1737, 0]
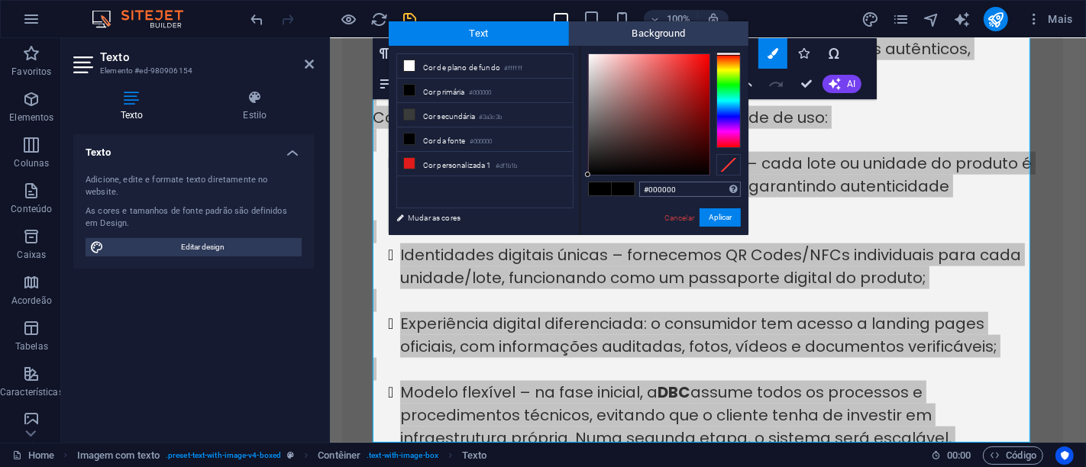
drag, startPoint x: 679, startPoint y: 186, endPoint x: 639, endPoint y: 190, distance: 39.9
click at [639, 190] on input "#000000" at bounding box center [690, 189] width 102 height 15
type input "#010112"
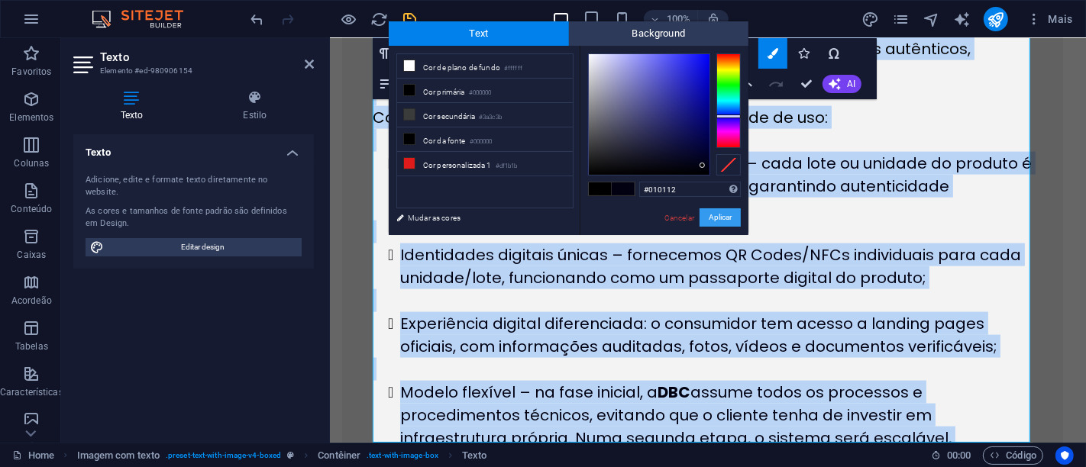
click at [726, 212] on button "Aplicar" at bounding box center [720, 218] width 41 height 18
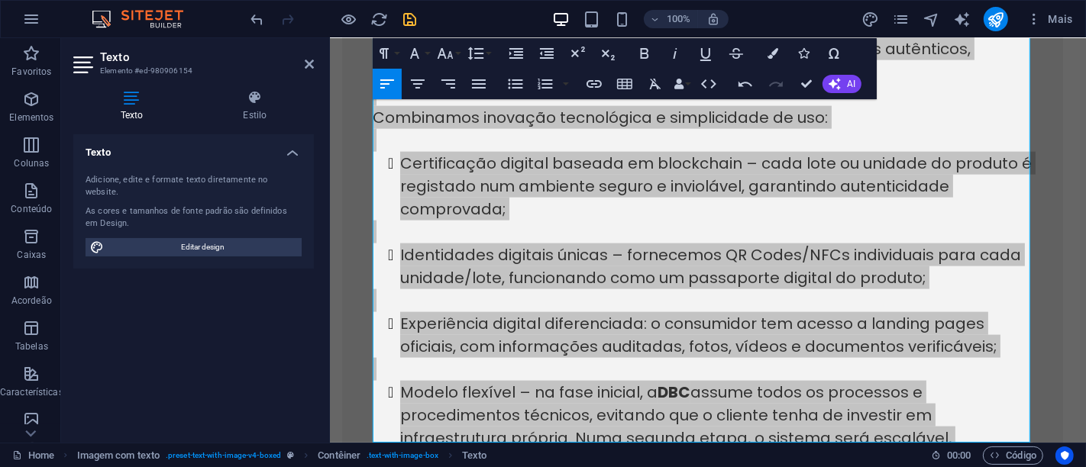
click at [409, 8] on div at bounding box center [333, 19] width 171 height 24
click at [406, 18] on icon "save" at bounding box center [411, 20] width 18 height 18
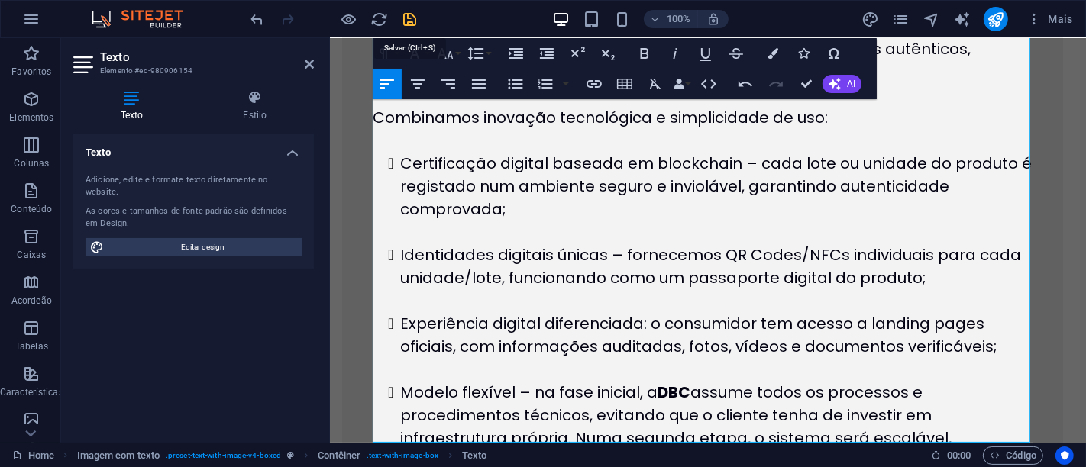
scroll to position [1686, 0]
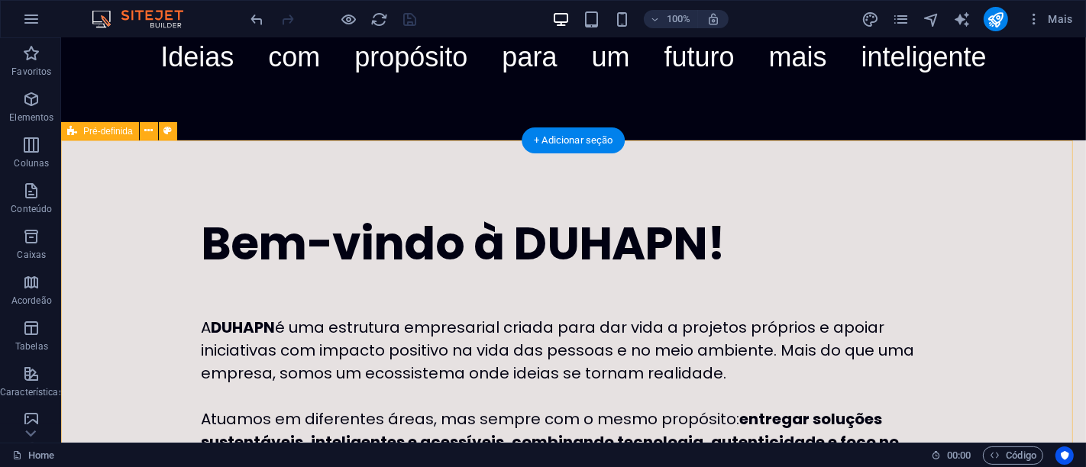
scroll to position [0, 0]
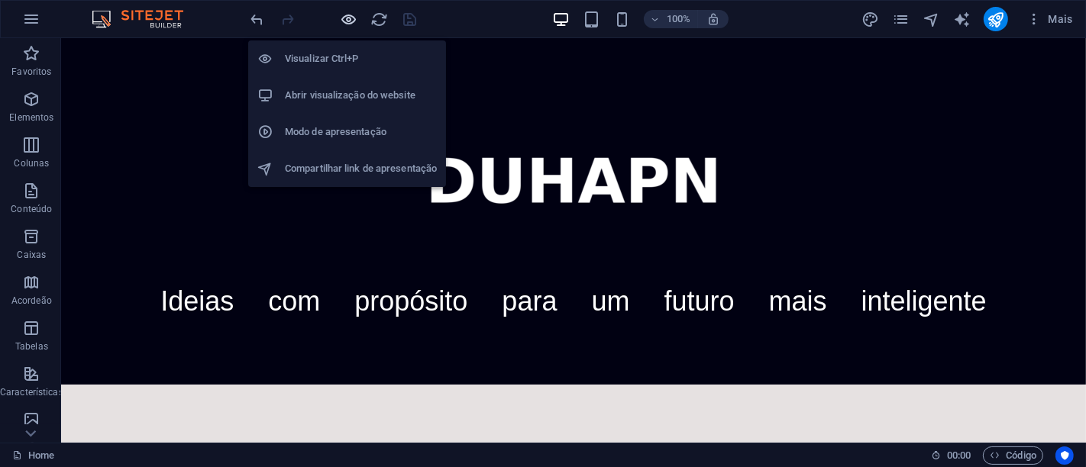
click at [348, 18] on icon "button" at bounding box center [350, 20] width 18 height 18
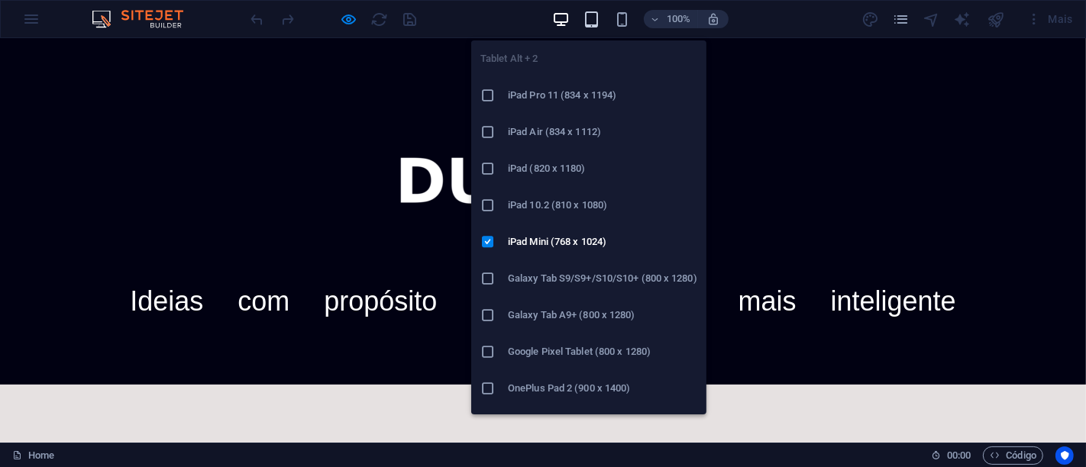
click at [593, 18] on icon "button" at bounding box center [592, 20] width 18 height 18
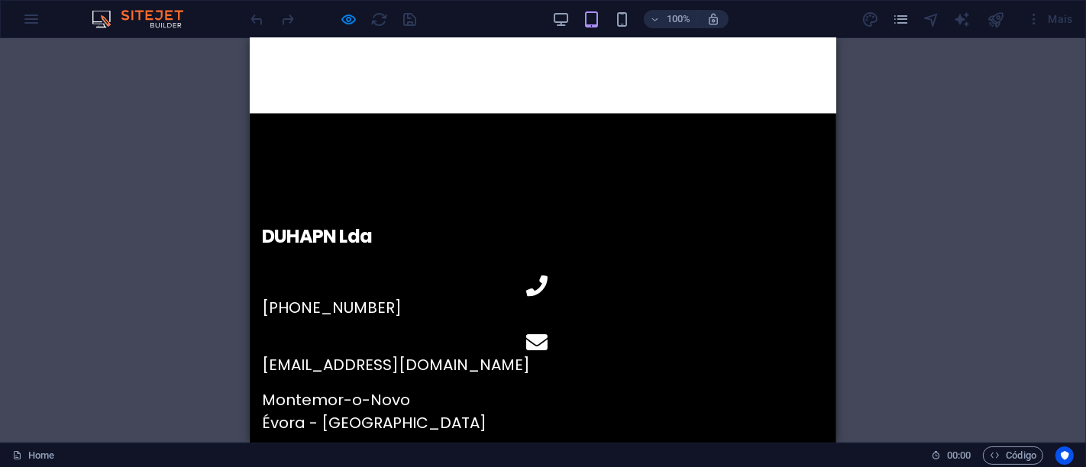
scroll to position [2014, 0]
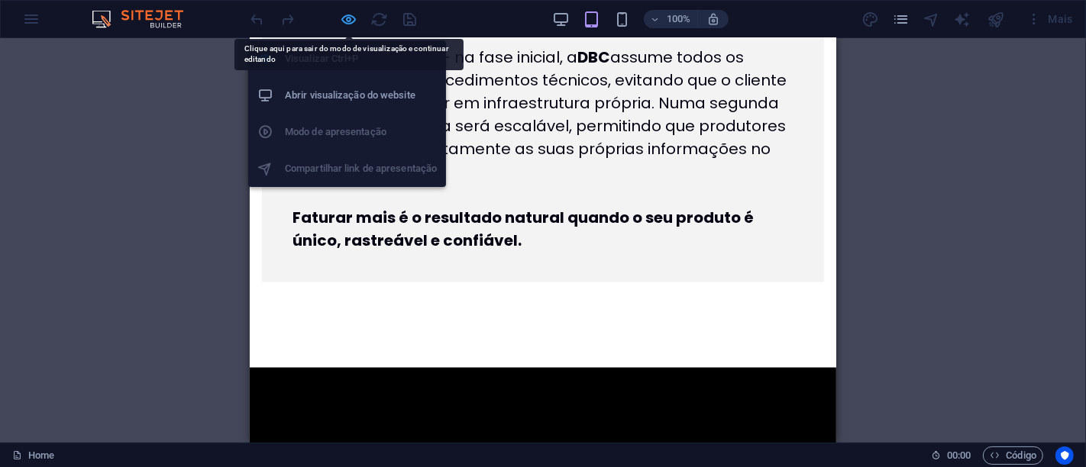
click at [354, 18] on icon "button" at bounding box center [350, 20] width 18 height 18
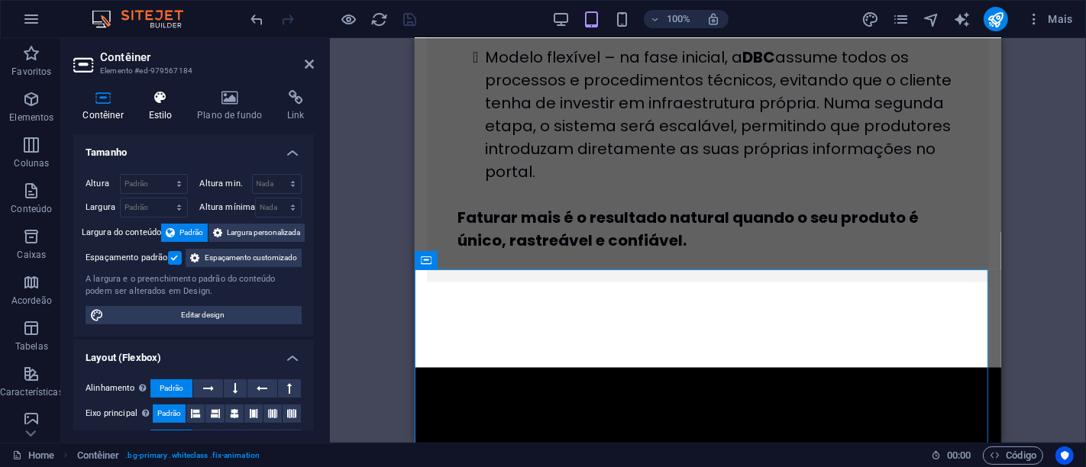
click at [157, 103] on icon at bounding box center [160, 97] width 43 height 15
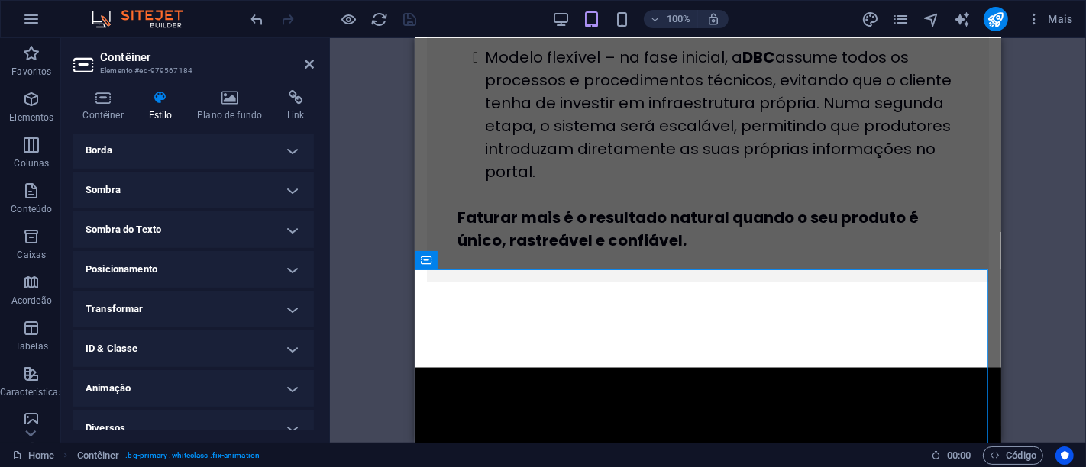
scroll to position [0, 0]
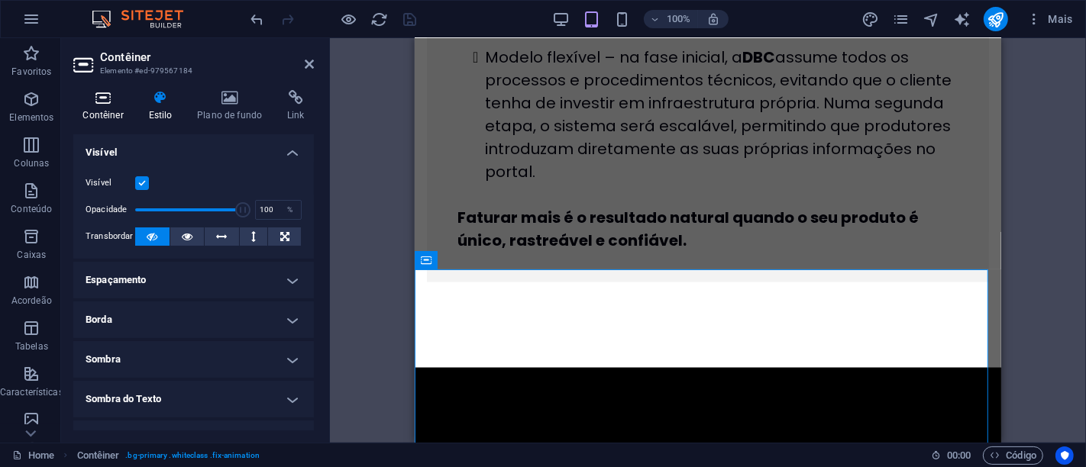
click at [91, 108] on h4 "Contêiner" at bounding box center [106, 106] width 66 height 32
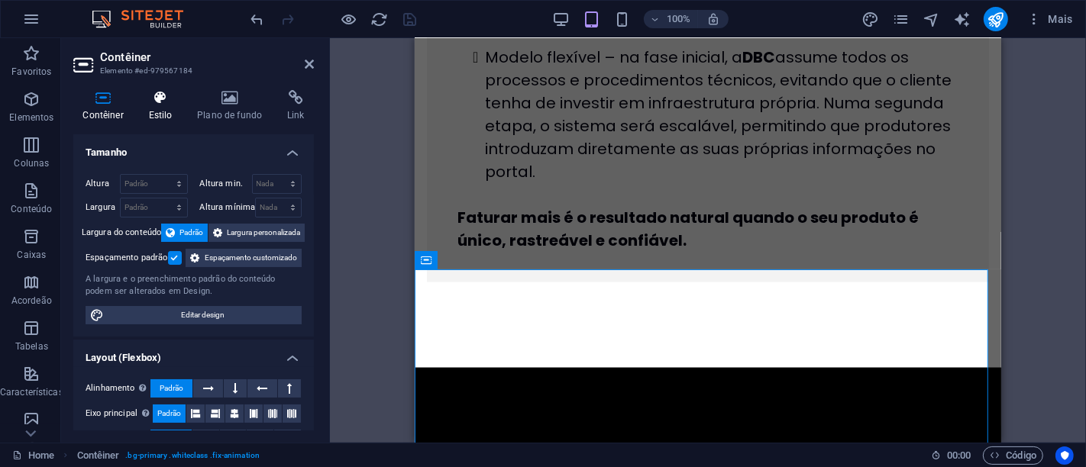
click at [154, 93] on icon at bounding box center [160, 97] width 43 height 15
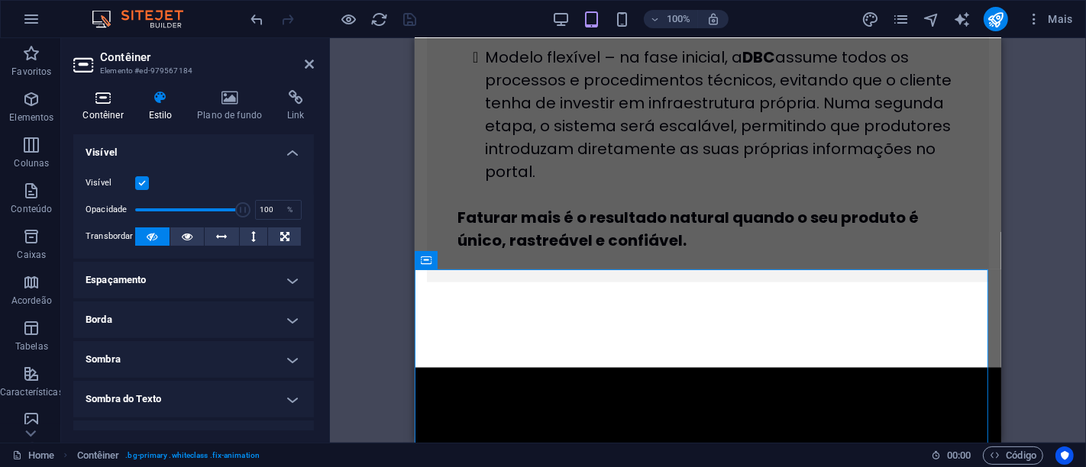
click at [107, 97] on icon at bounding box center [103, 97] width 60 height 15
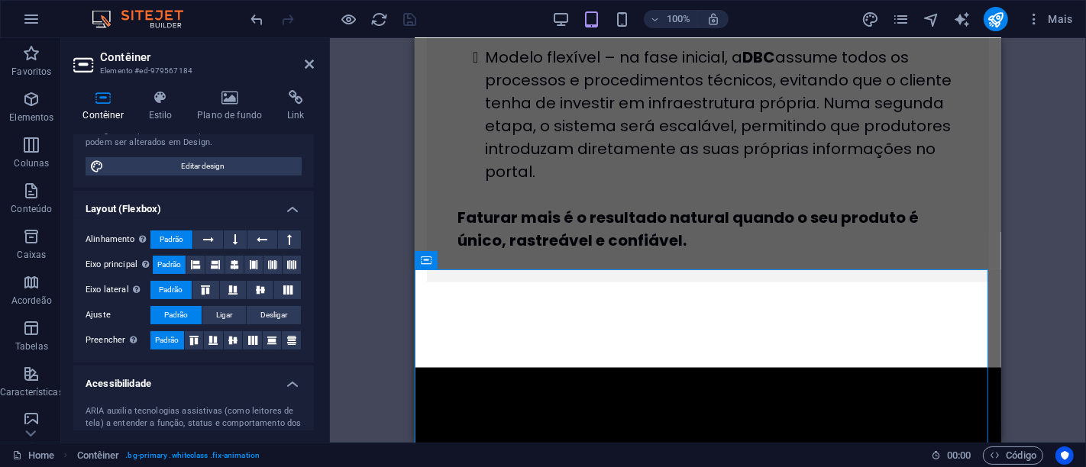
scroll to position [170, 0]
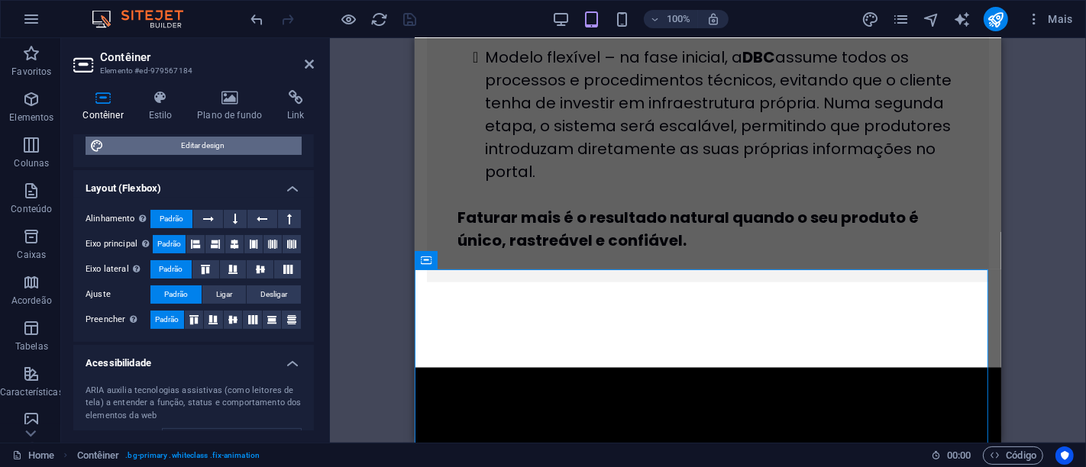
click at [229, 155] on span "Editar design" at bounding box center [202, 146] width 189 height 18
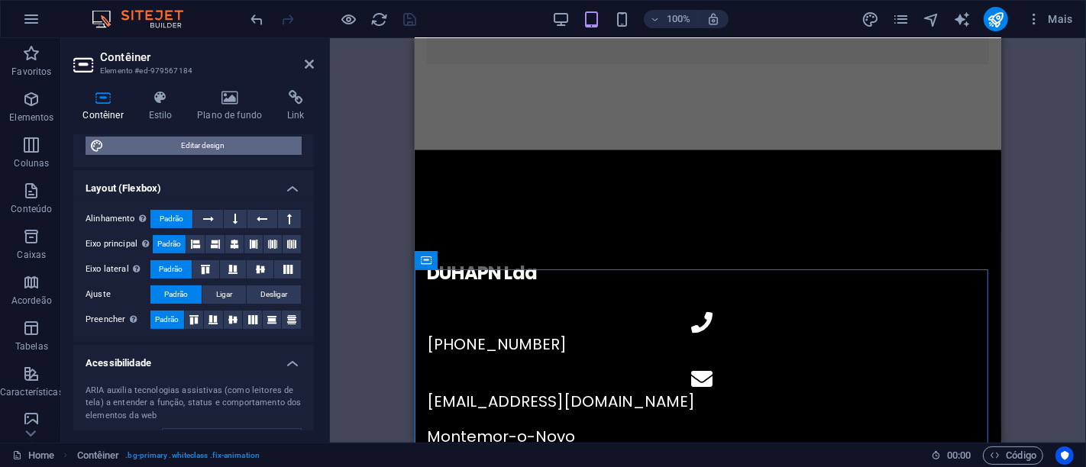
select select "rem"
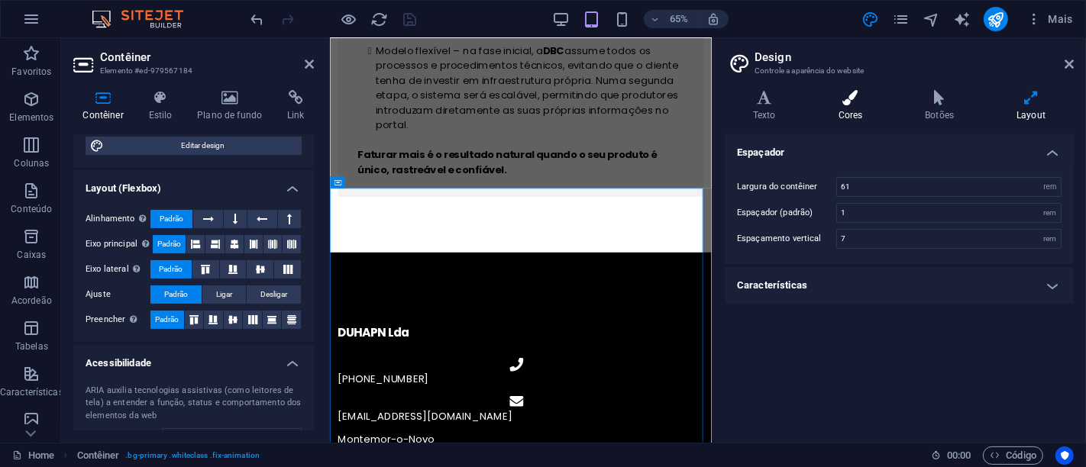
click at [835, 96] on icon at bounding box center [850, 97] width 81 height 15
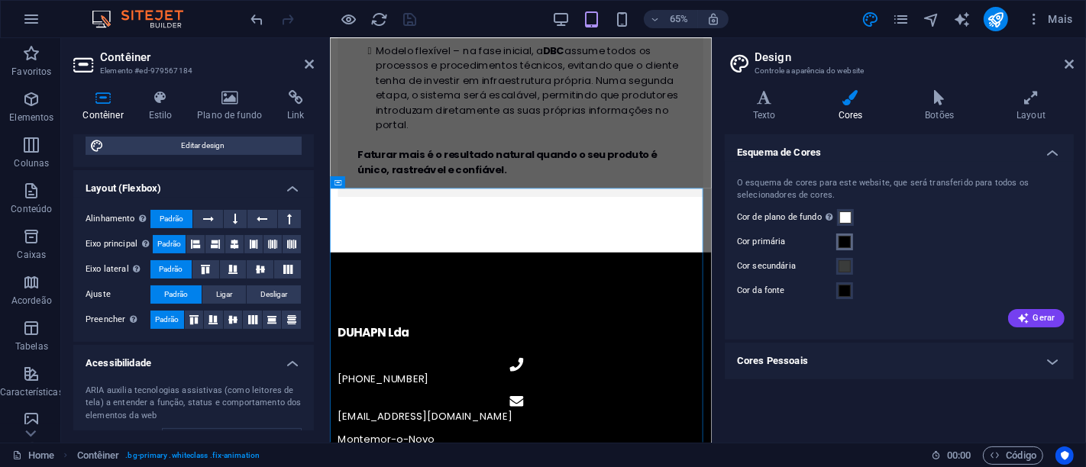
click at [847, 245] on span at bounding box center [845, 242] width 12 height 12
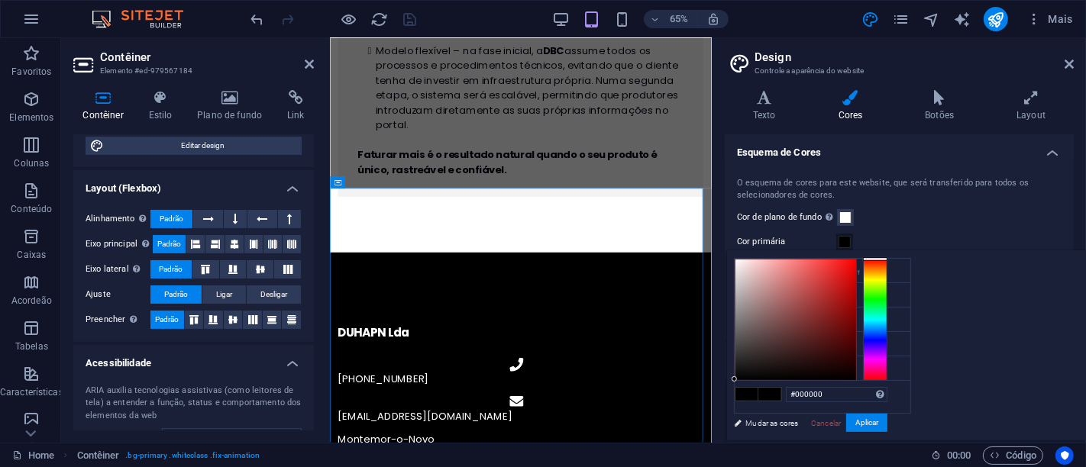
click at [847, 245] on span at bounding box center [845, 242] width 12 height 12
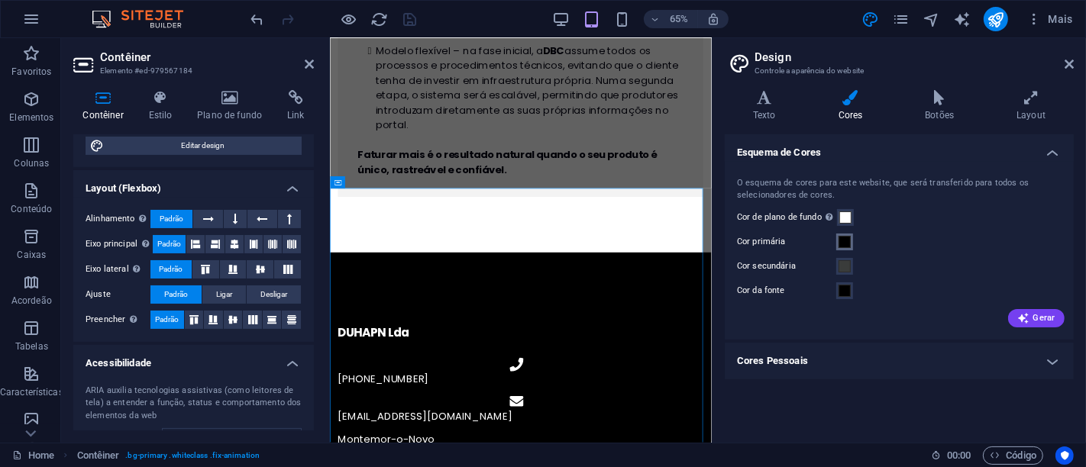
click at [849, 241] on span at bounding box center [845, 242] width 12 height 12
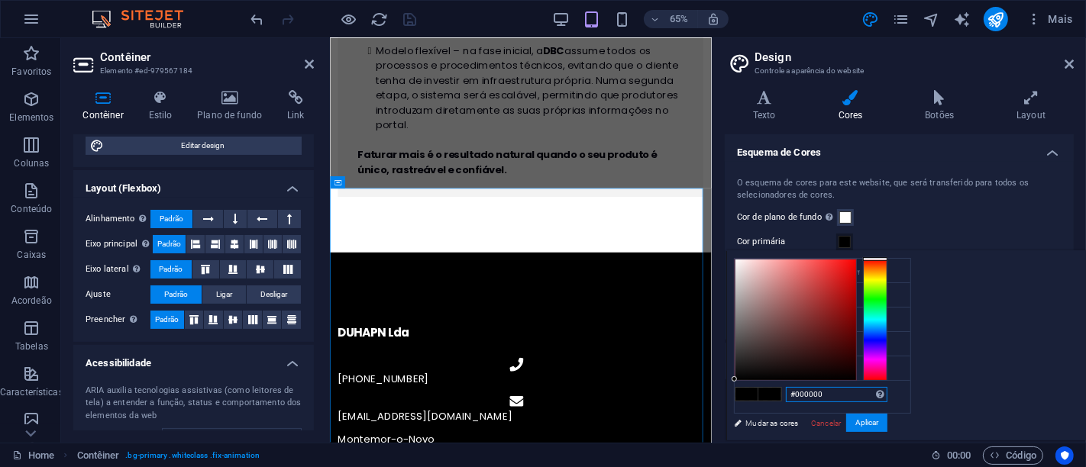
drag, startPoint x: 1023, startPoint y: 393, endPoint x: 968, endPoint y: 396, distance: 55.0
click at [895, 396] on div "#000000 Formatos suportados #0852ed rgb(8, 82, 237) rgba(8, 82, 237, 90%) hsv(2…" at bounding box center [810, 456] width 169 height 411
paste input "10112"
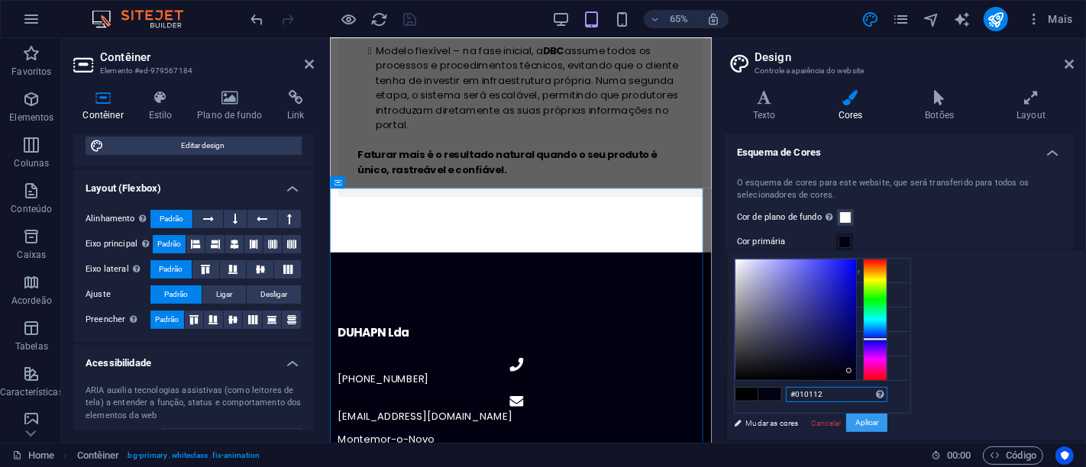
type input "#010112"
click at [887, 422] on button "Aplicar" at bounding box center [866, 423] width 41 height 18
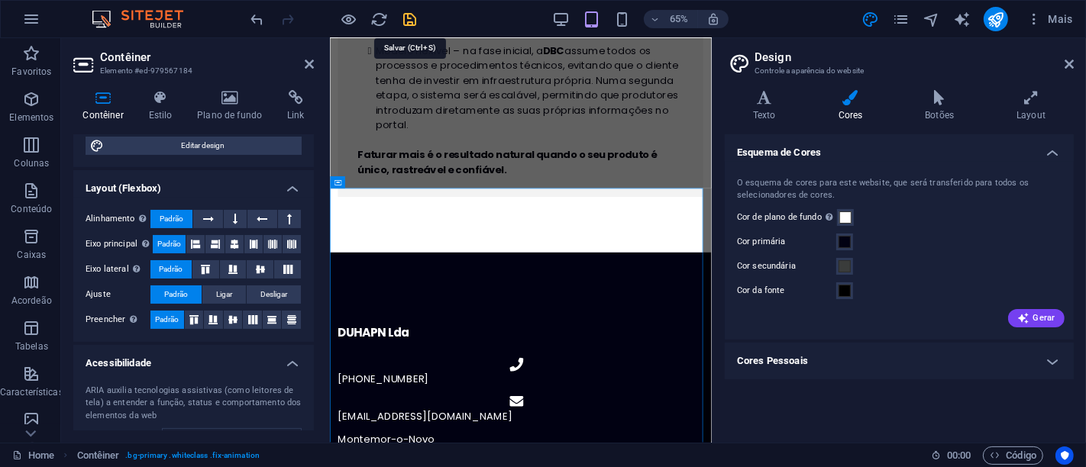
click at [415, 21] on icon "save" at bounding box center [411, 20] width 18 height 18
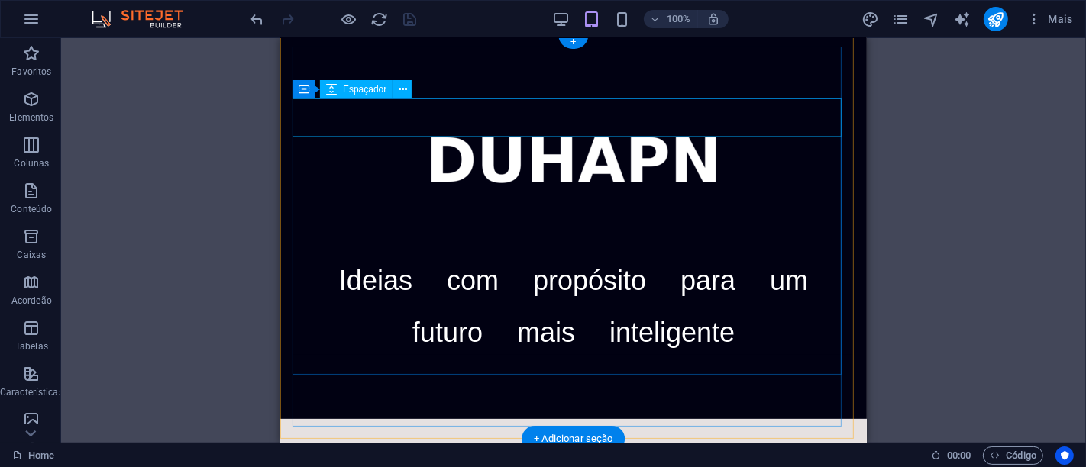
scroll to position [0, 0]
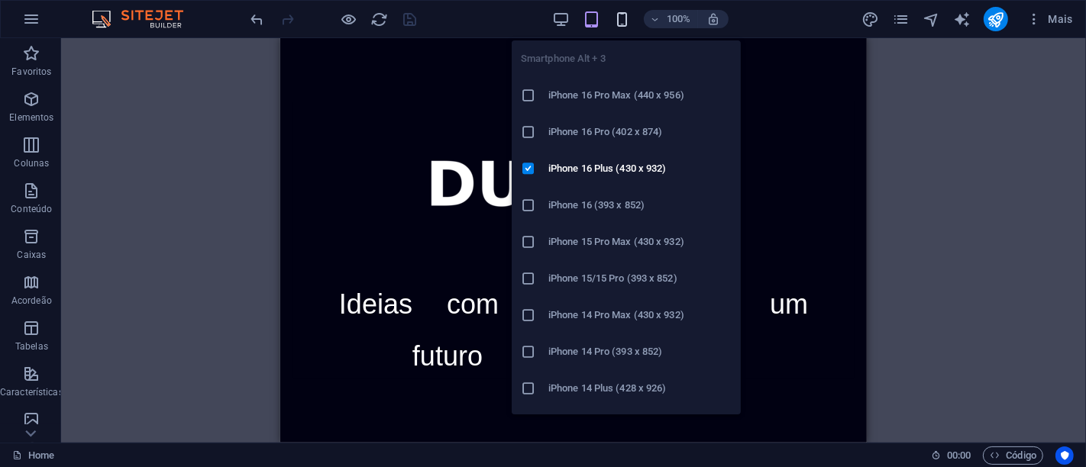
click at [626, 16] on icon "button" at bounding box center [622, 20] width 18 height 18
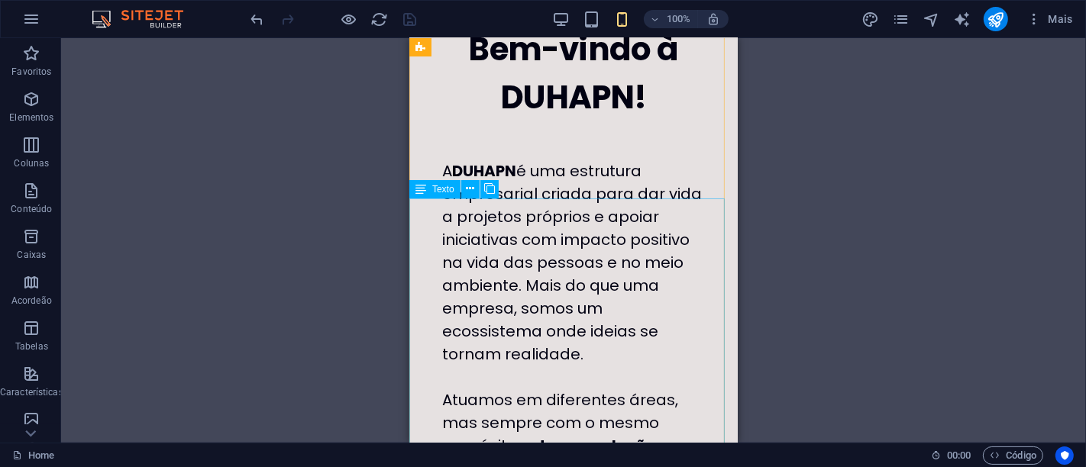
scroll to position [509, 0]
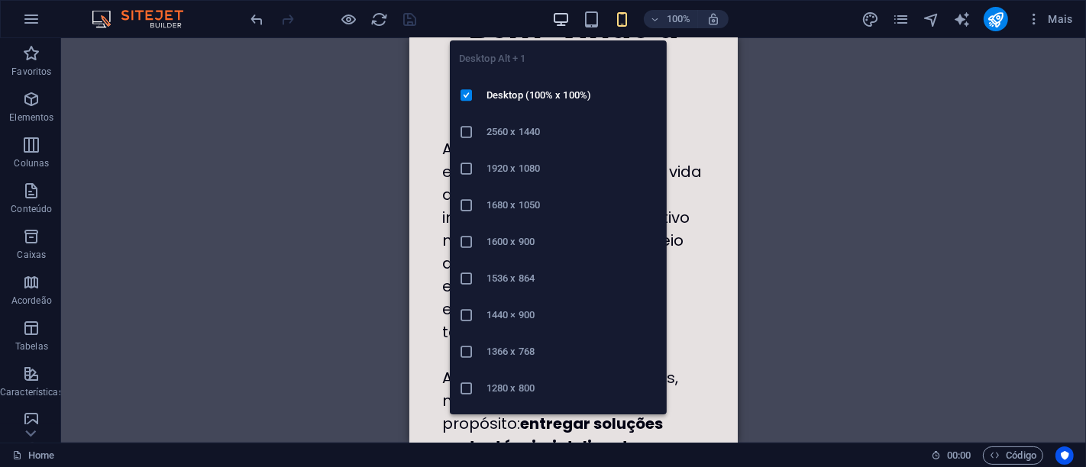
click at [565, 16] on icon "button" at bounding box center [561, 20] width 18 height 18
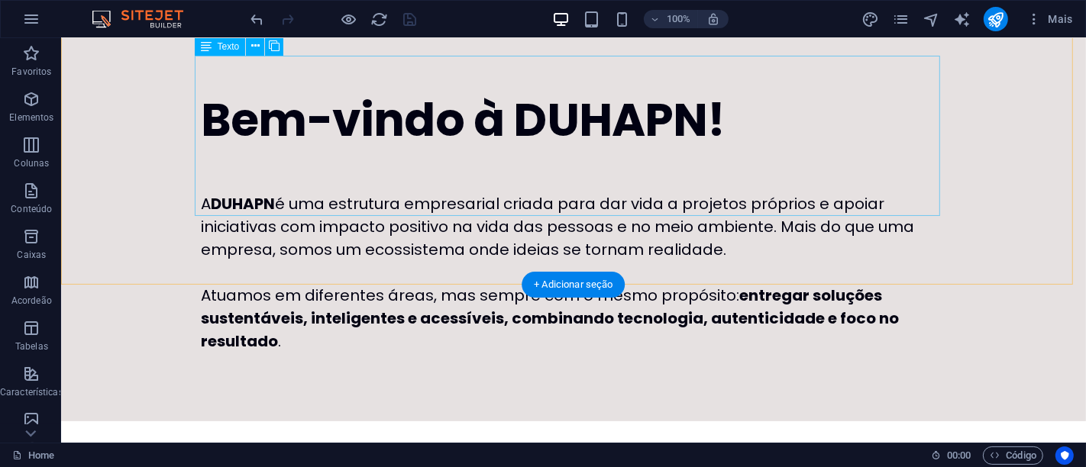
scroll to position [339, 0]
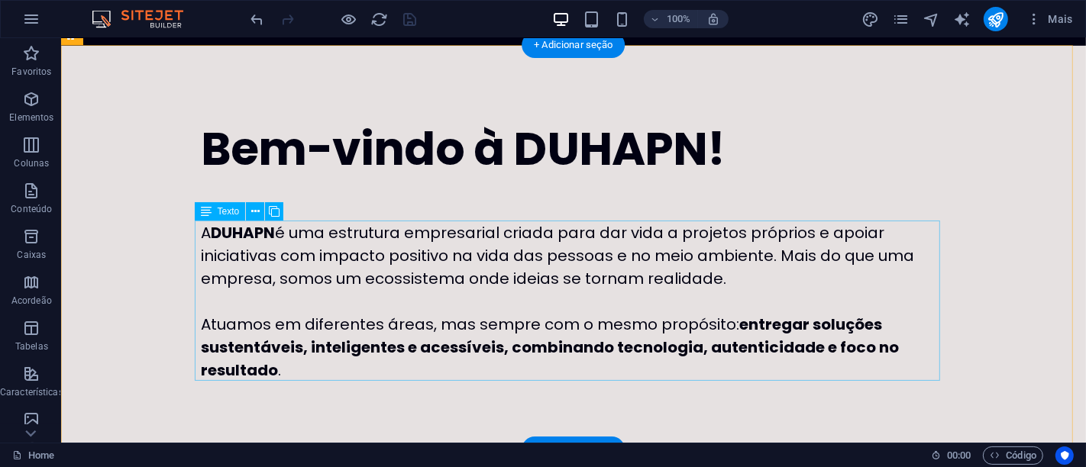
click at [304, 234] on div "A DUHAPN é uma estrutura empresarial criada para dar vida a projetos próprios e…" at bounding box center [572, 301] width 745 height 160
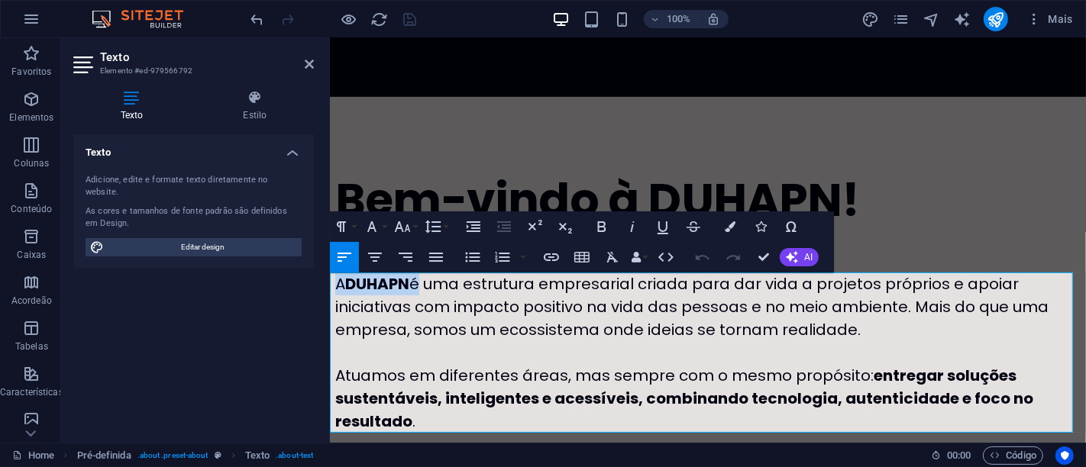
drag, startPoint x: 419, startPoint y: 282, endPoint x: 317, endPoint y: 291, distance: 102.8
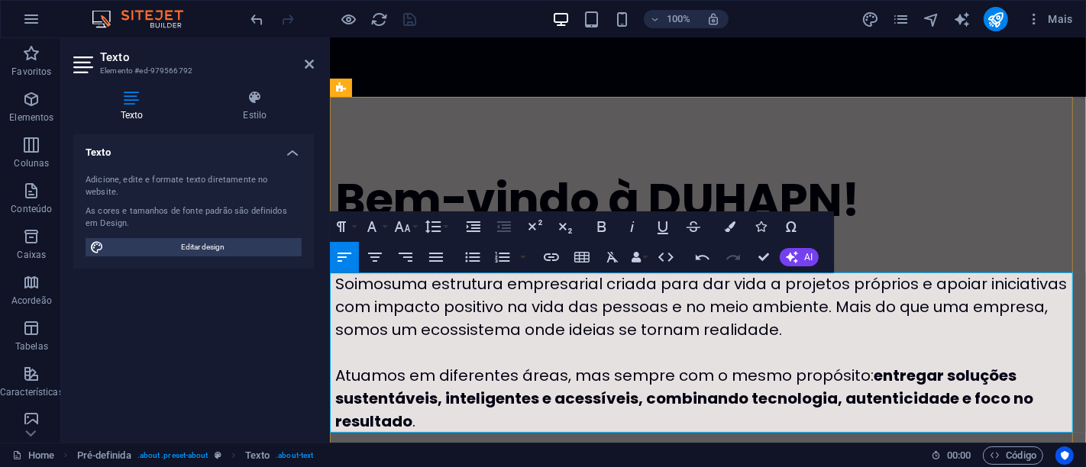
click at [351, 284] on span "Soimos uma estrutura empresarial criada para dar vida a projetos próprios e apo…" at bounding box center [701, 306] width 732 height 67
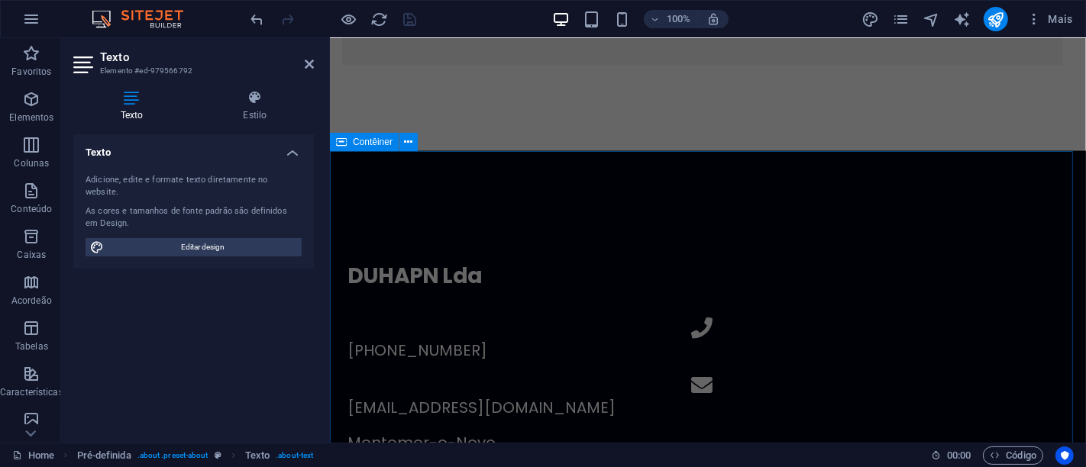
scroll to position [2285, 0]
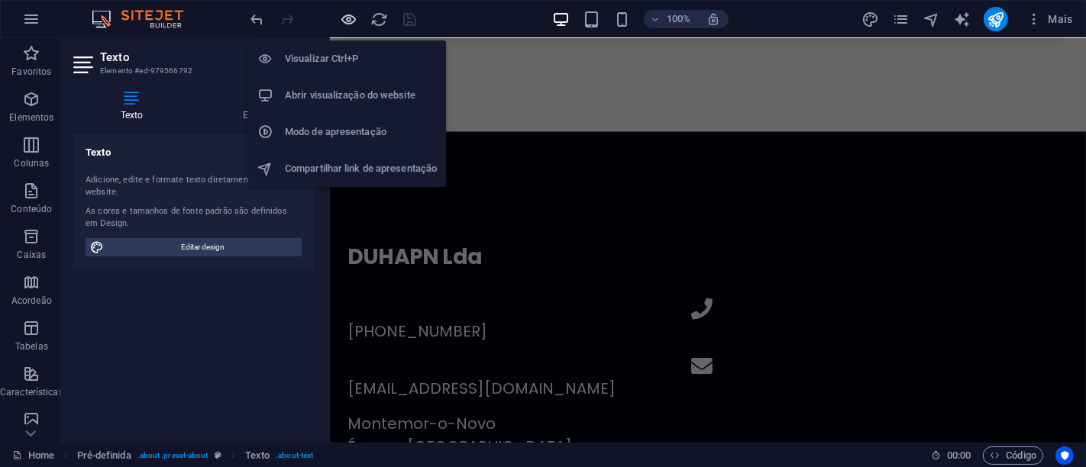
click at [348, 18] on icon "button" at bounding box center [350, 20] width 18 height 18
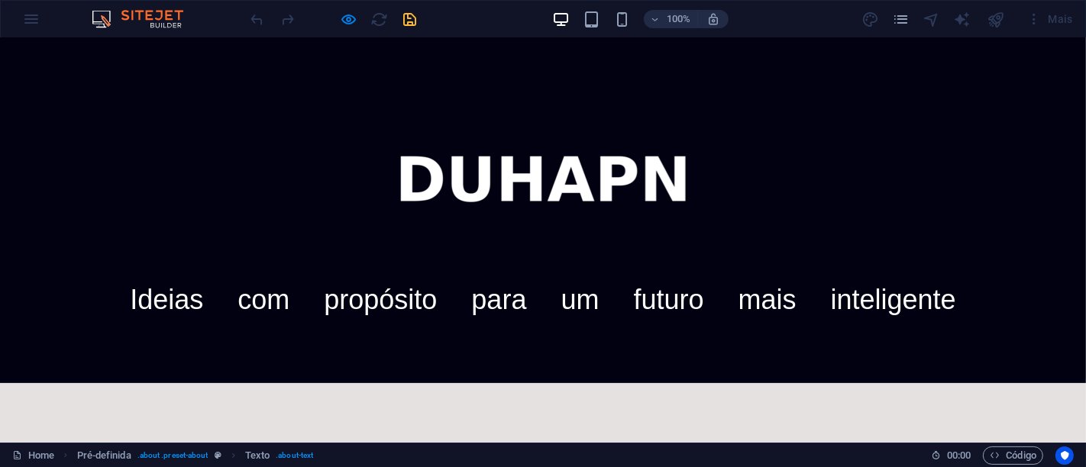
scroll to position [0, 0]
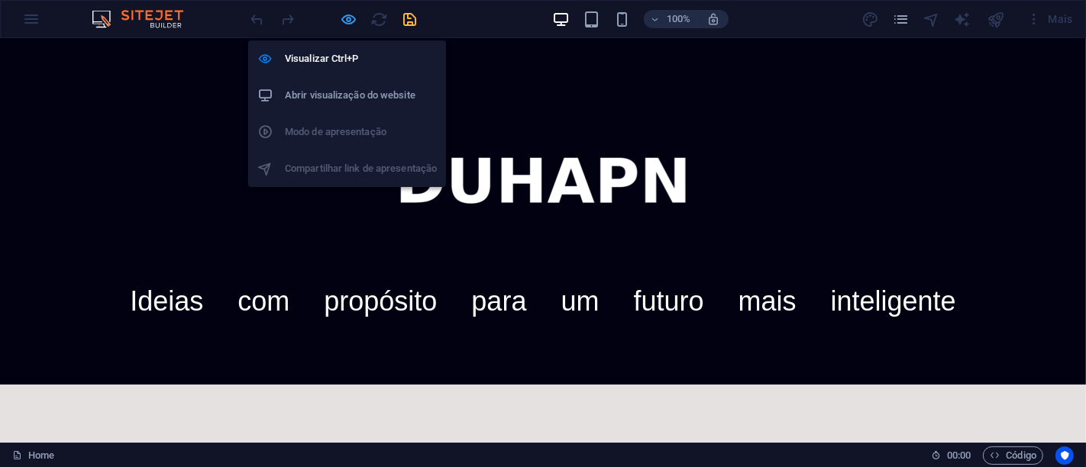
click at [347, 17] on icon "button" at bounding box center [350, 20] width 18 height 18
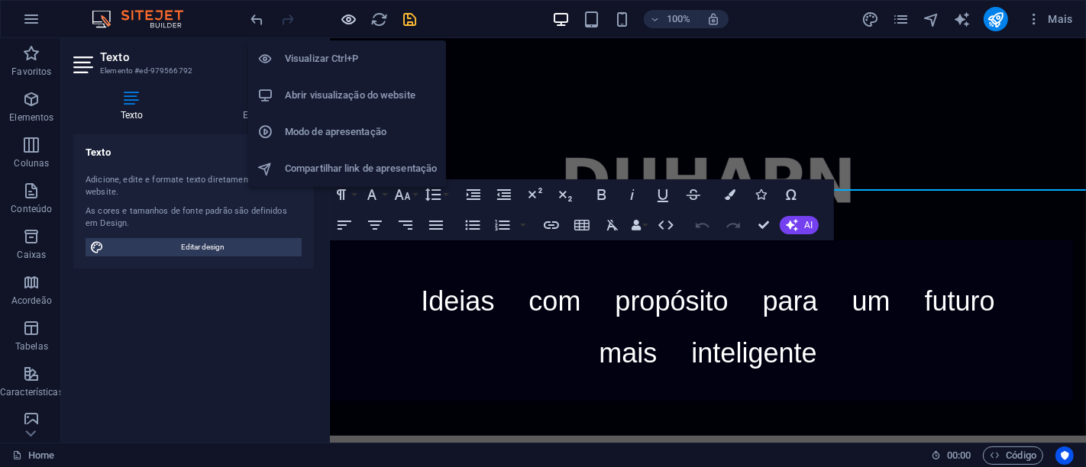
scroll to position [370, 0]
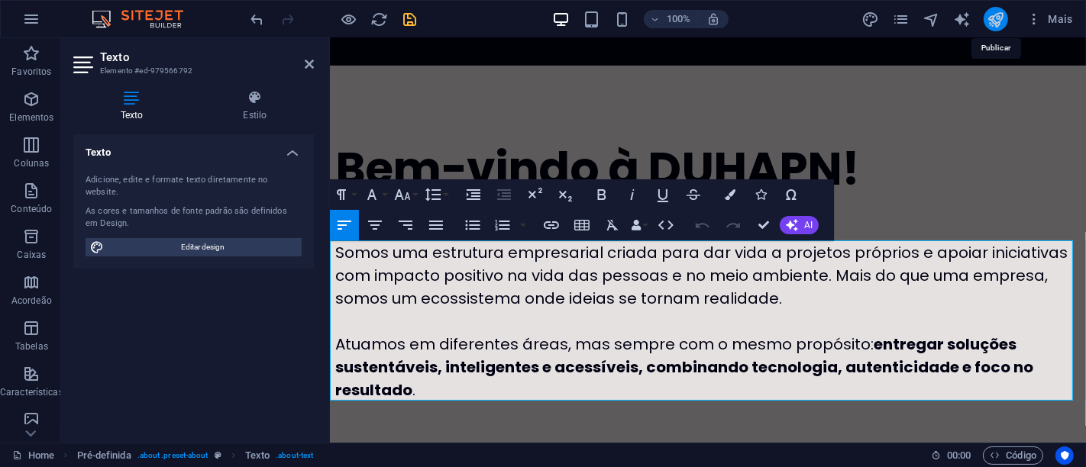
click at [990, 18] on icon "publish" at bounding box center [996, 20] width 18 height 18
